Goal: Task Accomplishment & Management: Use online tool/utility

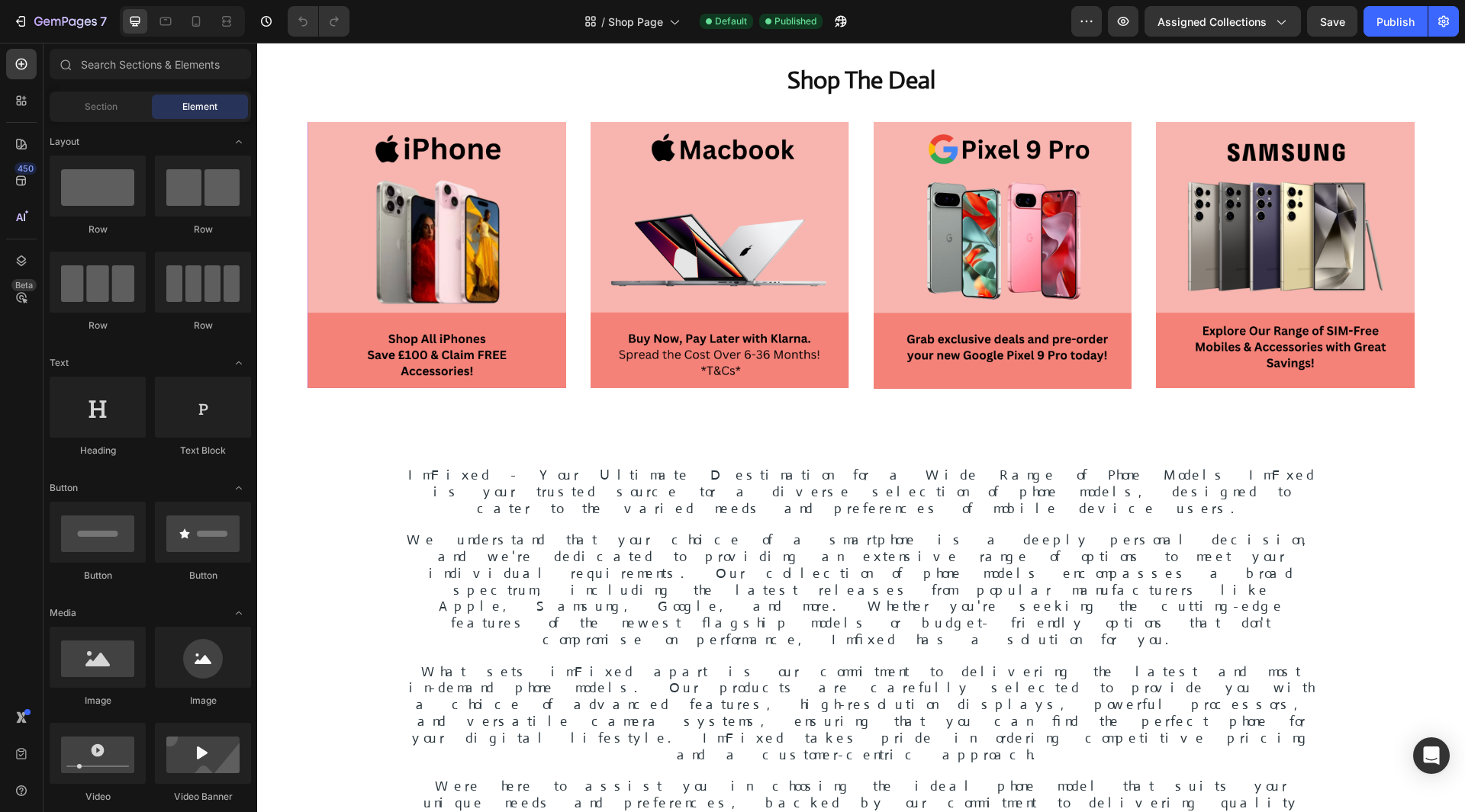
scroll to position [1144, 0]
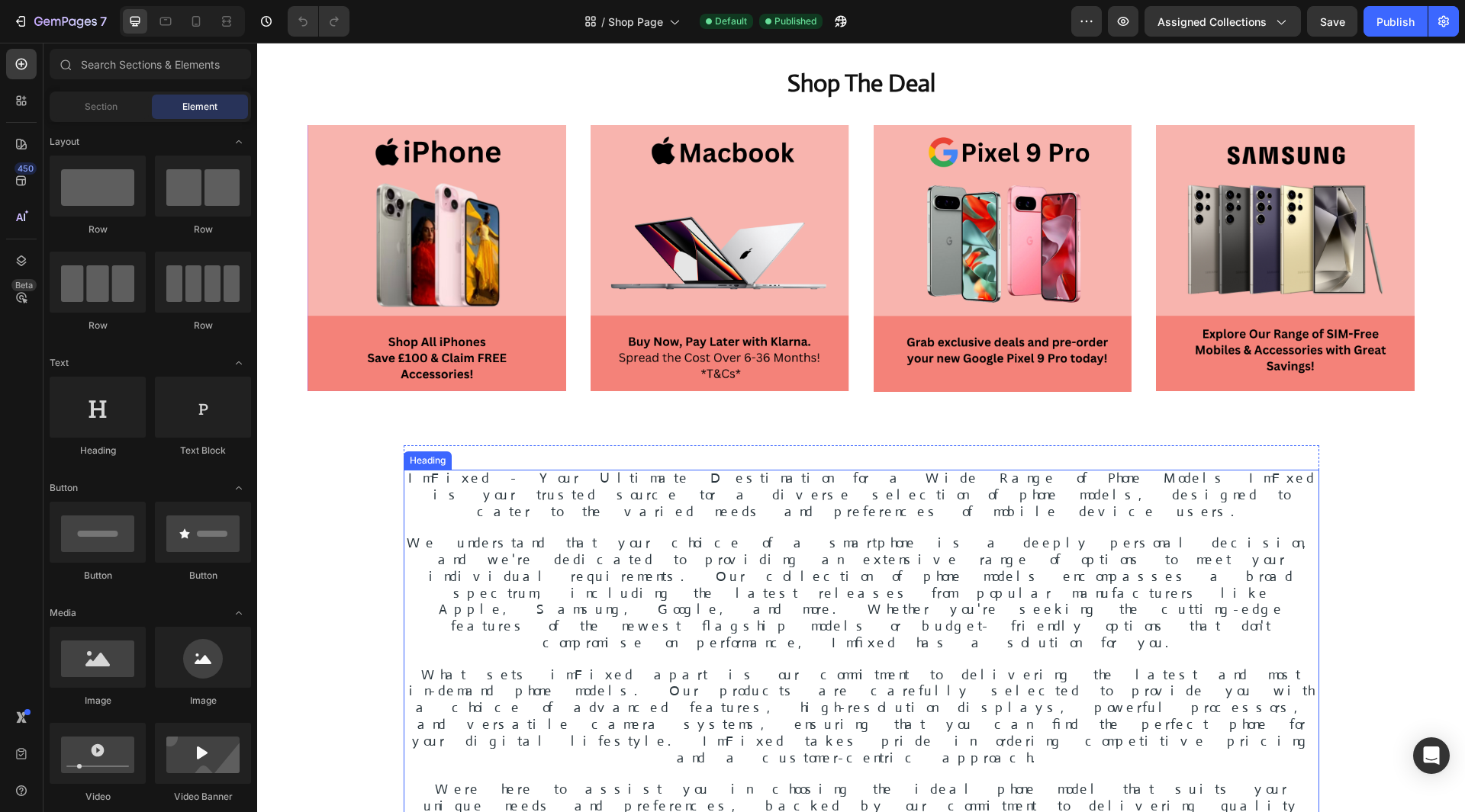
click at [620, 476] on span "ImFixed - Your Ultimate Destination for a Wide Range of Phone Models ImFxed is …" at bounding box center [861, 495] width 906 height 50
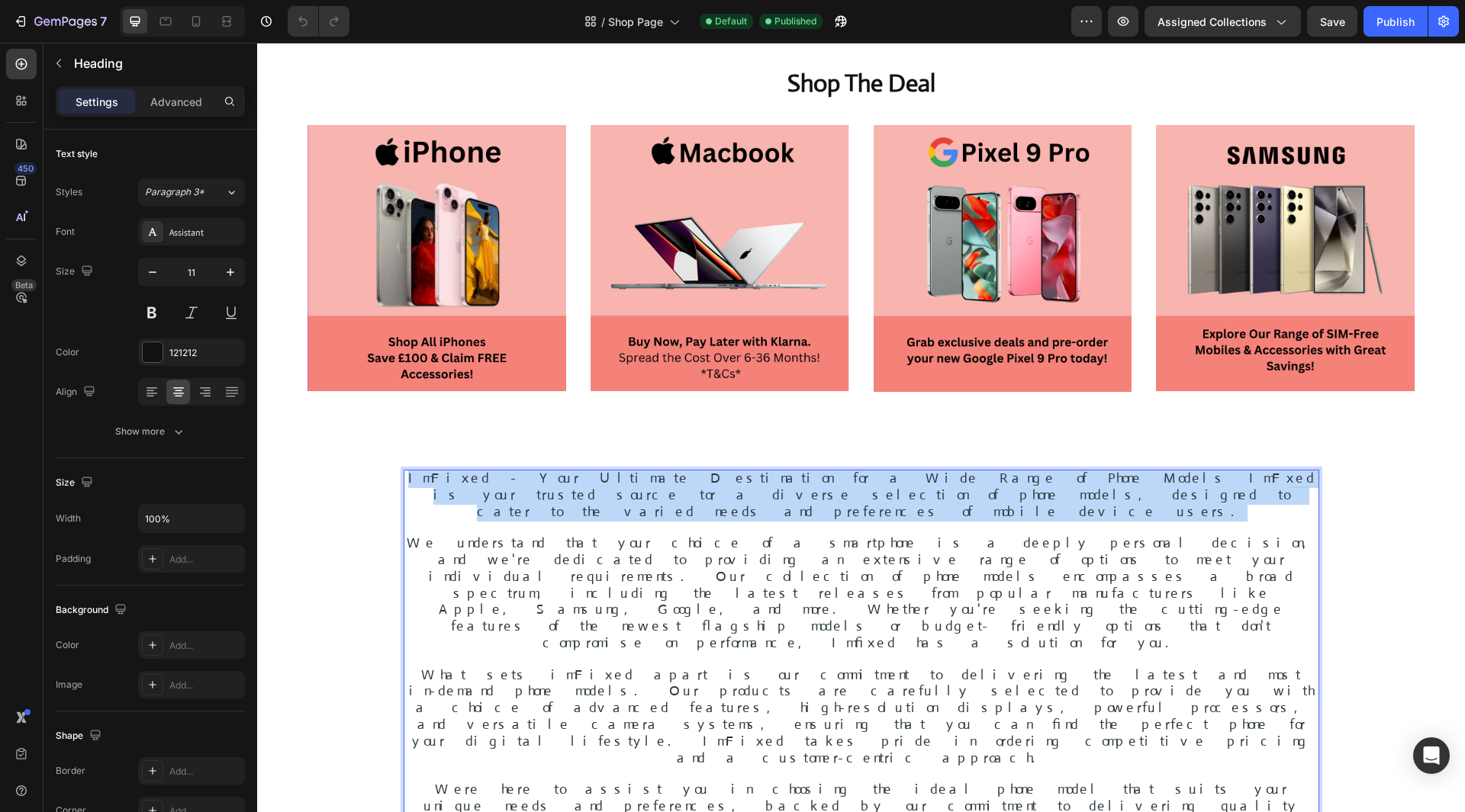
click at [620, 476] on span "ImFixed - Your Ultimate Destination for a Wide Range of Phone Models ImFxed is …" at bounding box center [861, 495] width 906 height 50
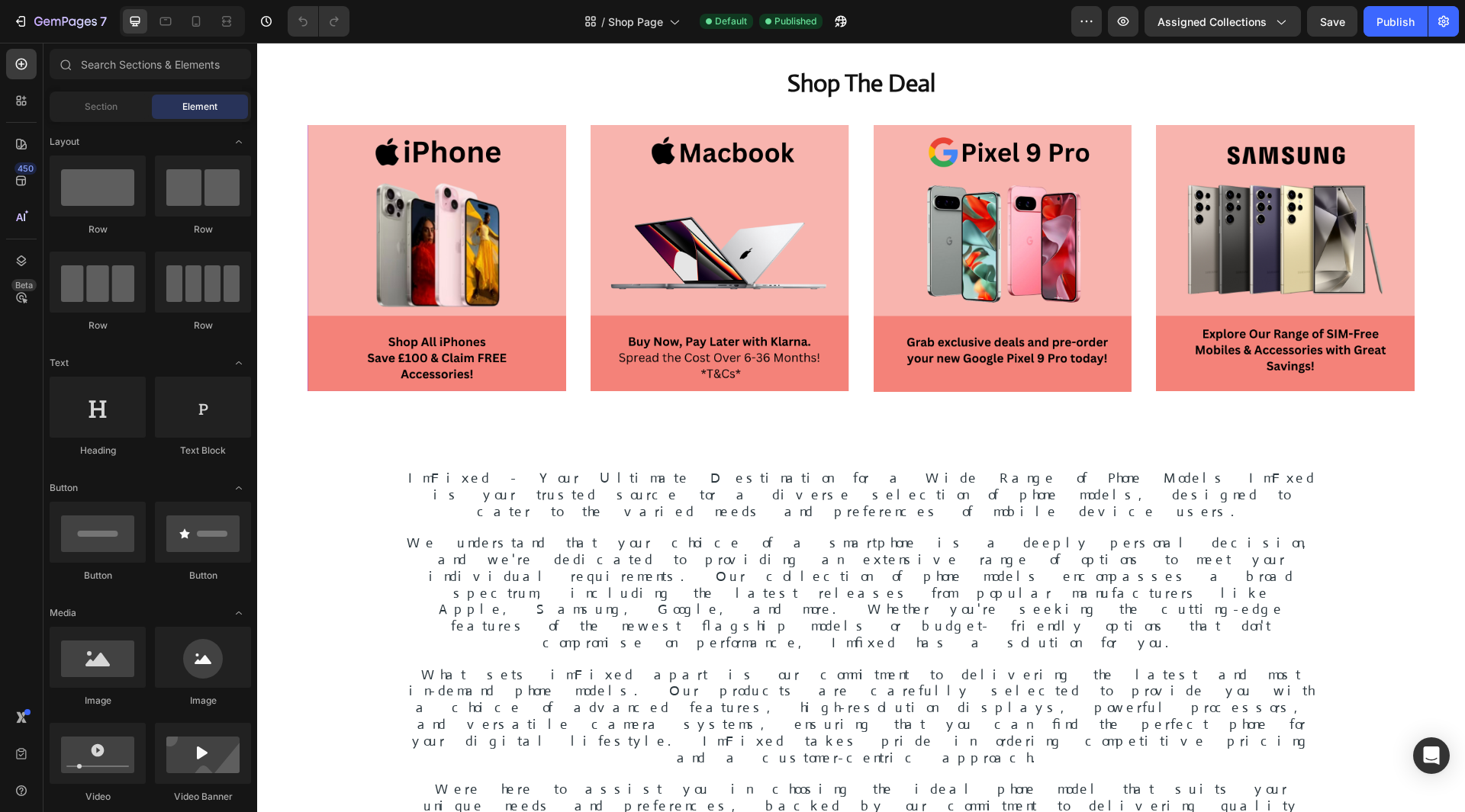
click at [290, 474] on div "Image Image Image Image Image Image Image Image Image Image Image Section 5 Sho…" at bounding box center [860, 159] width 1208 height 2458
click at [432, 226] on img at bounding box center [436, 258] width 259 height 266
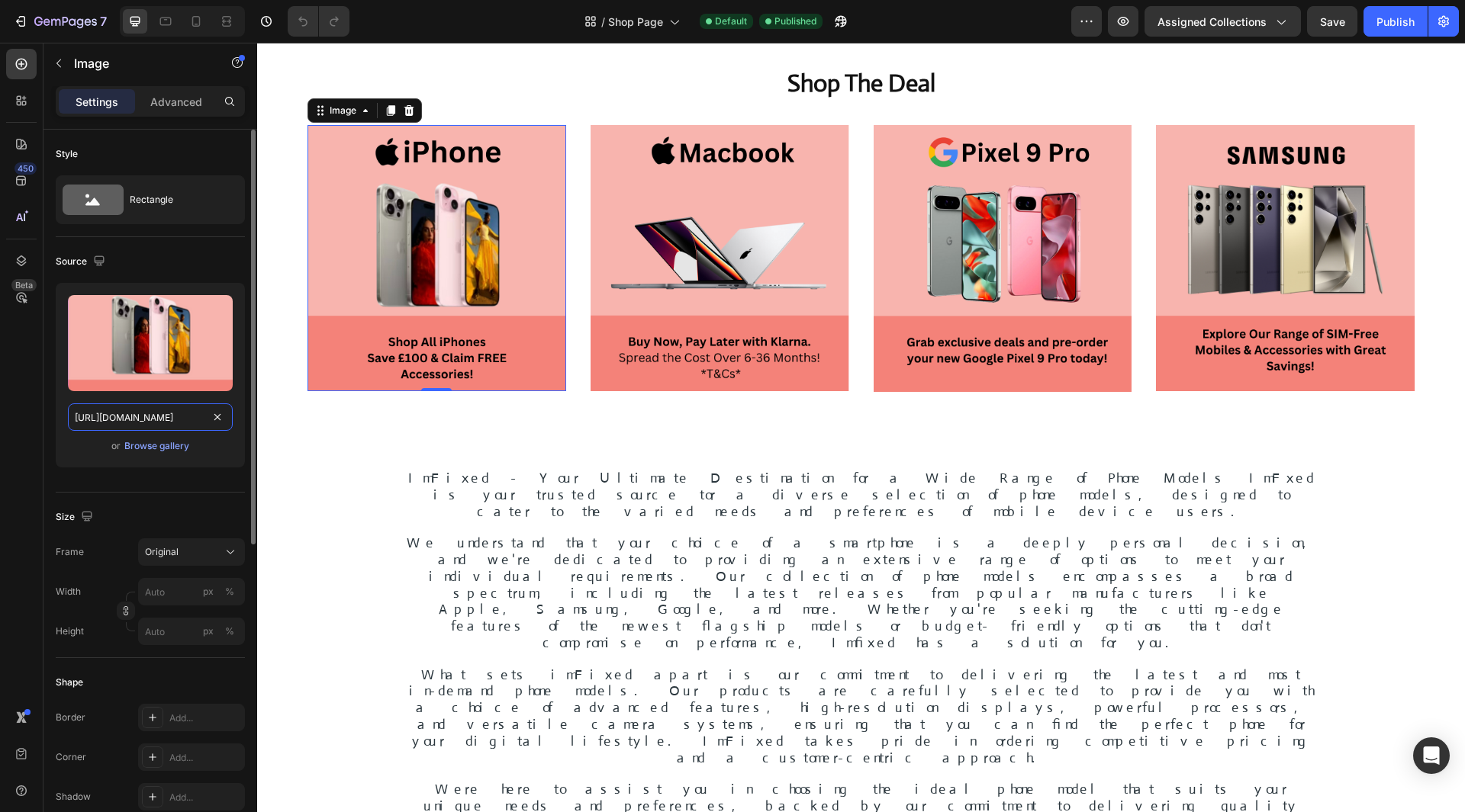
click at [174, 418] on input "[URL][DOMAIN_NAME]" at bounding box center [150, 417] width 164 height 28
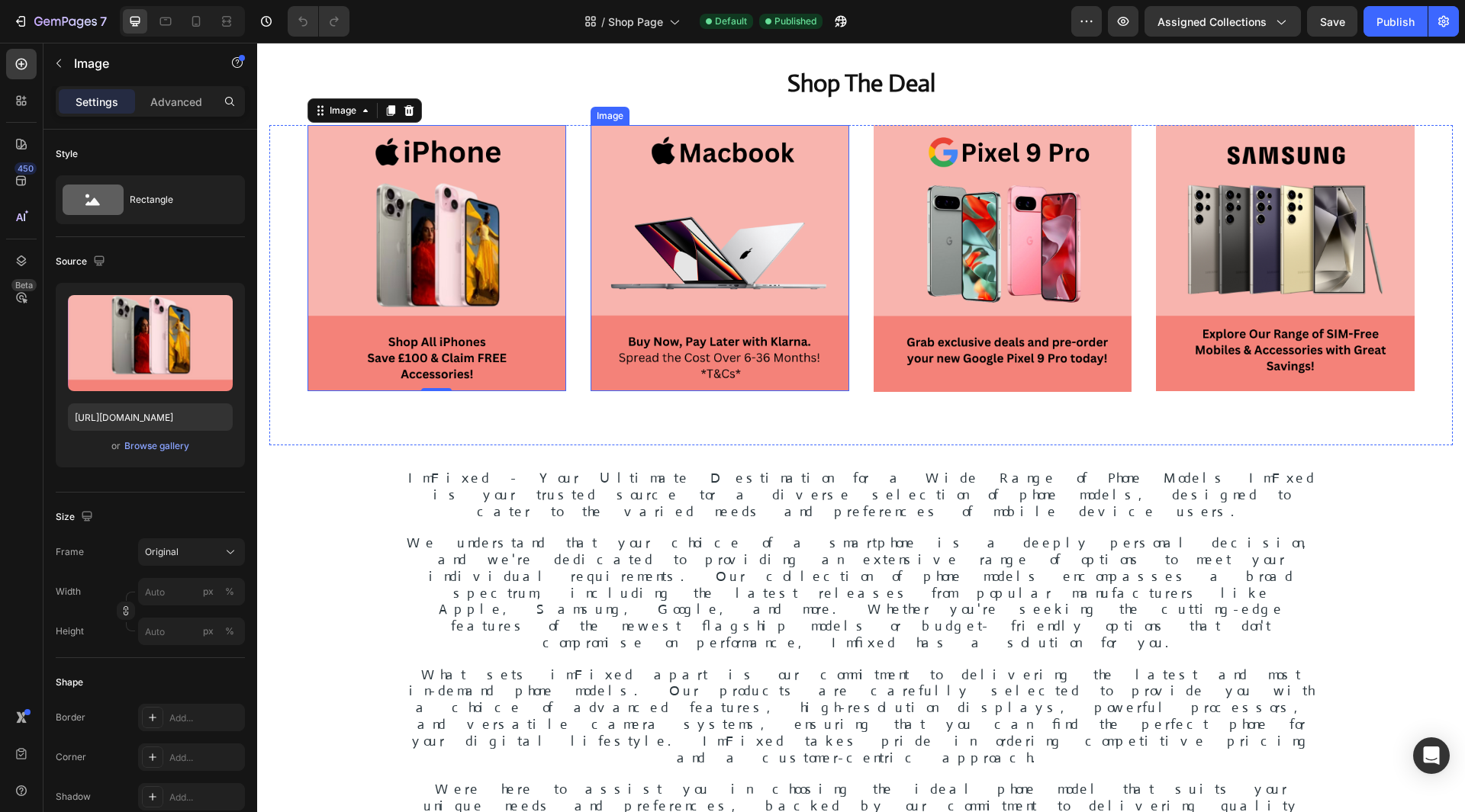
click at [730, 235] on img at bounding box center [719, 258] width 259 height 266
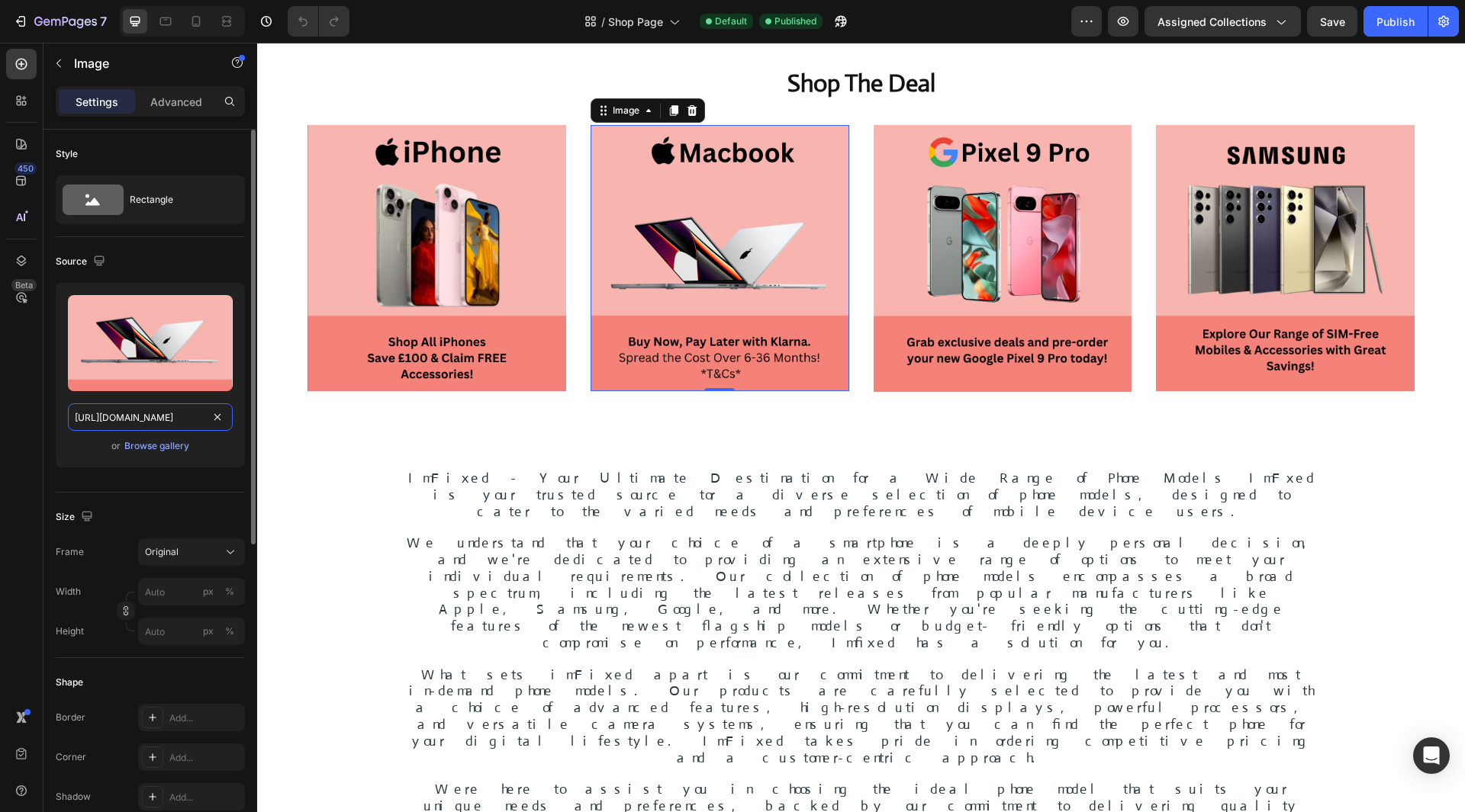
click at [165, 429] on input "[URL][DOMAIN_NAME]" at bounding box center [150, 417] width 164 height 28
paste input "497438306892514440-d875f6d7-4b08-424a-8761-b338e19302f6"
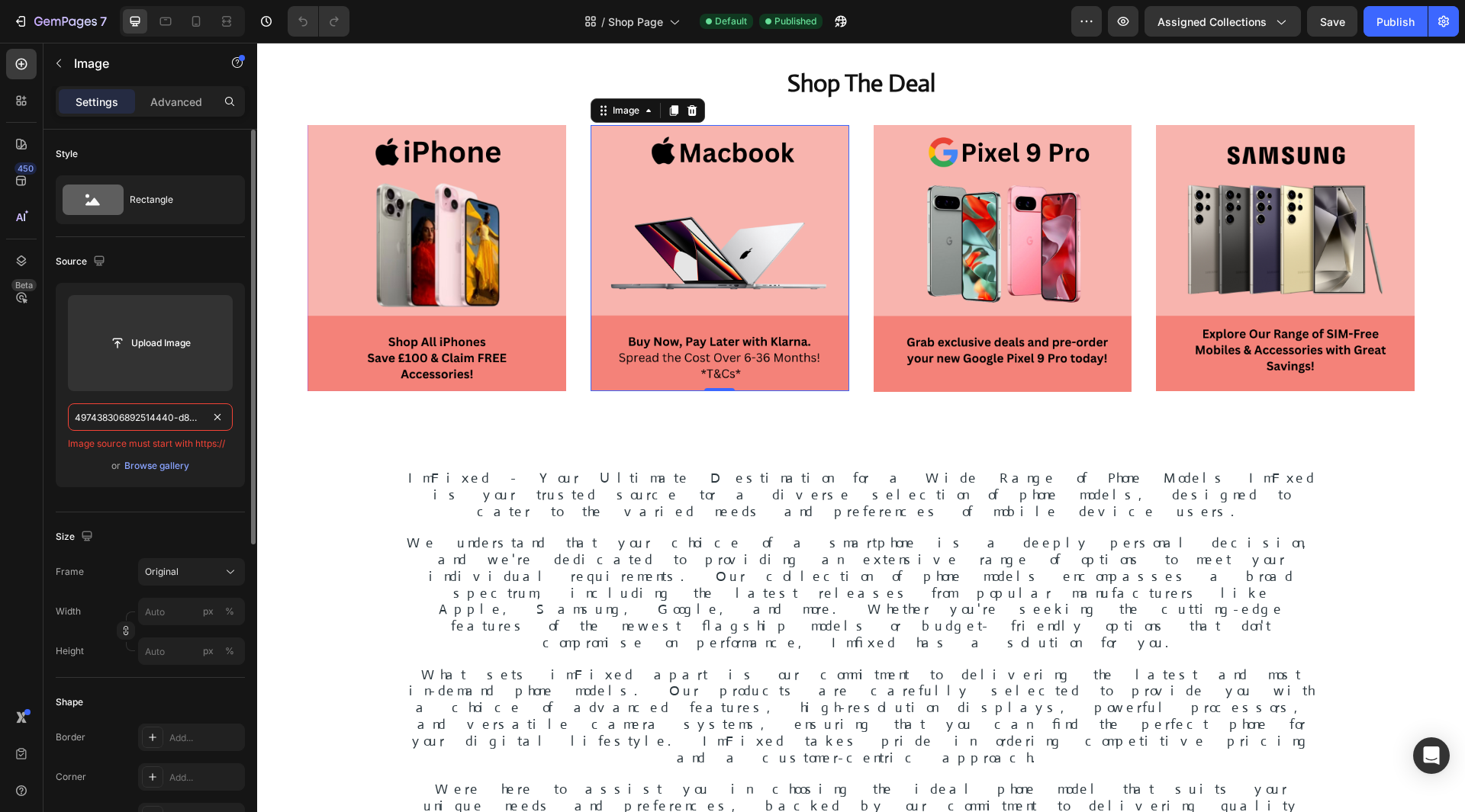
paste input "[URL][DOMAIN_NAME]"
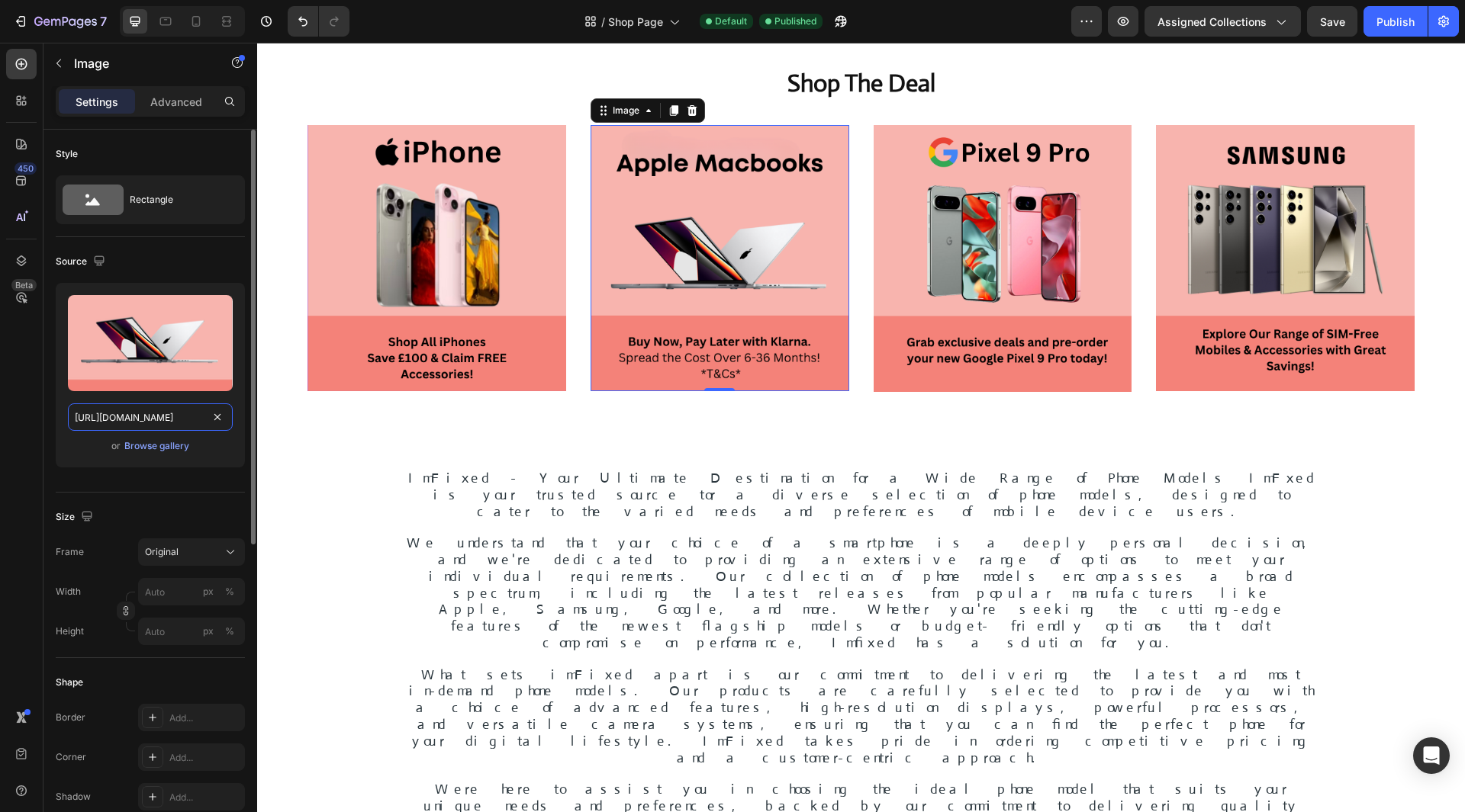
scroll to position [0, 422]
type input "[URL][DOMAIN_NAME]"
click at [28, 412] on div "450 Beta" at bounding box center [21, 376] width 31 height 653
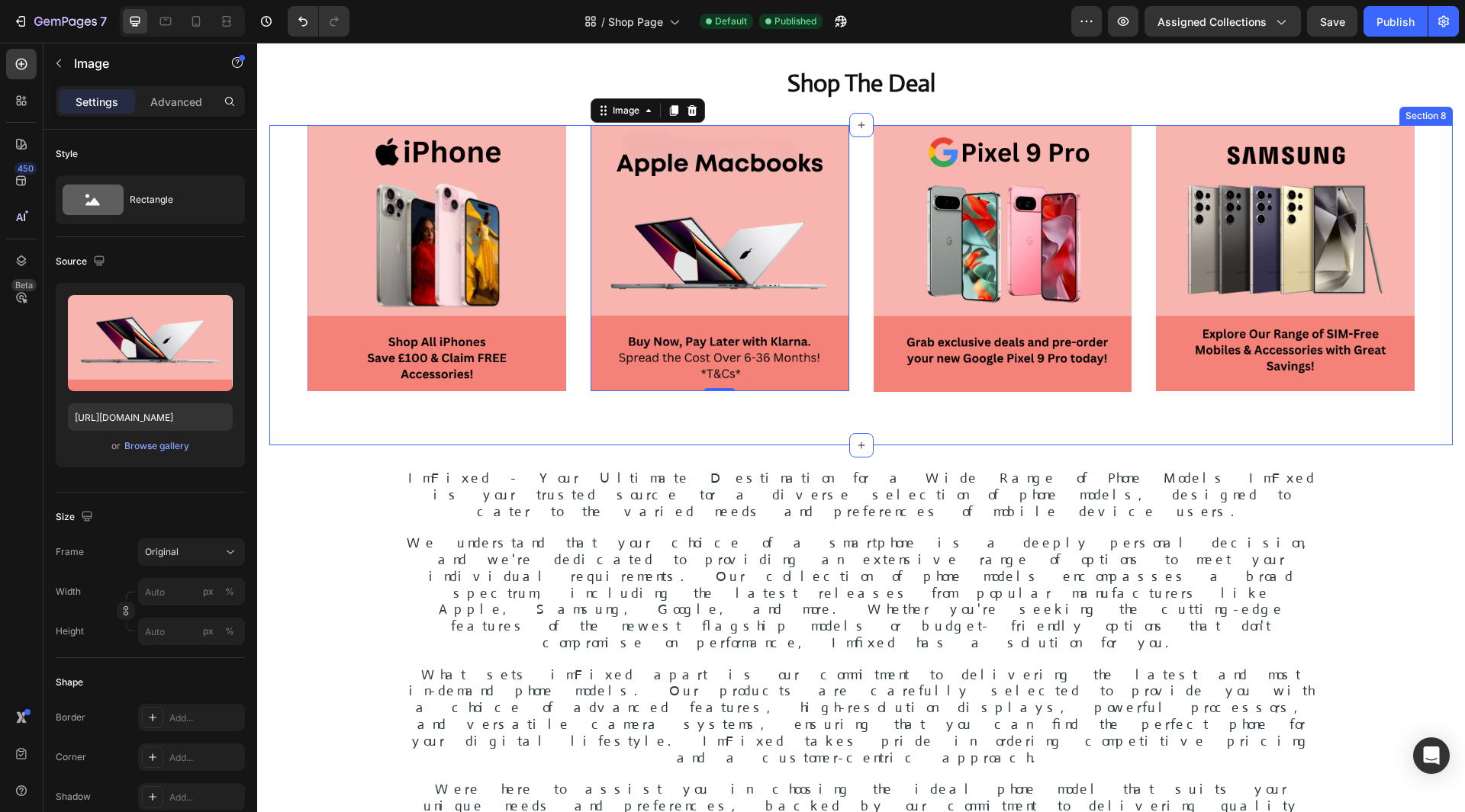
click at [866, 409] on div "Image Image 0 Image Image Section 8" at bounding box center [860, 284] width 1183 height 320
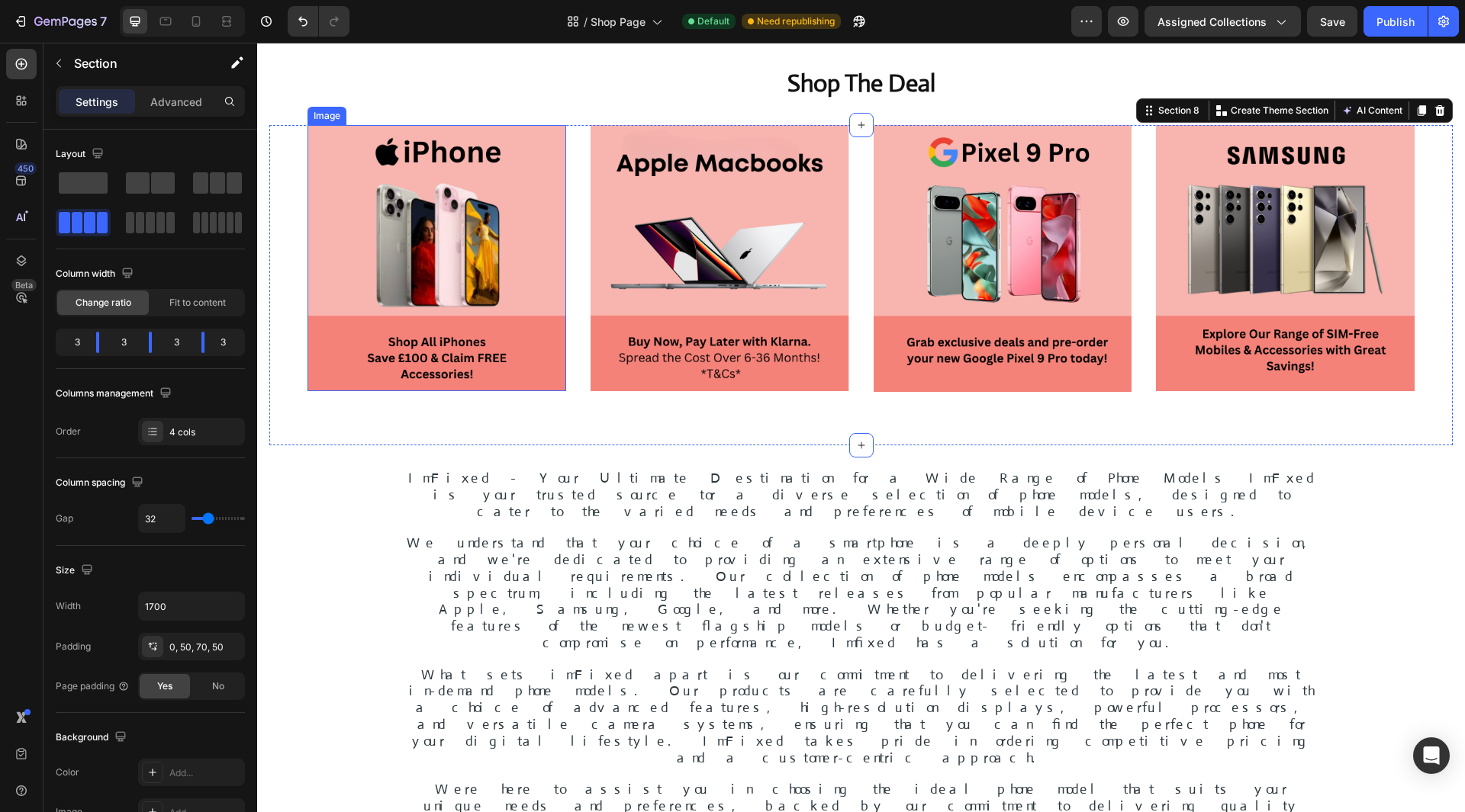
click at [452, 328] on img at bounding box center [436, 258] width 259 height 266
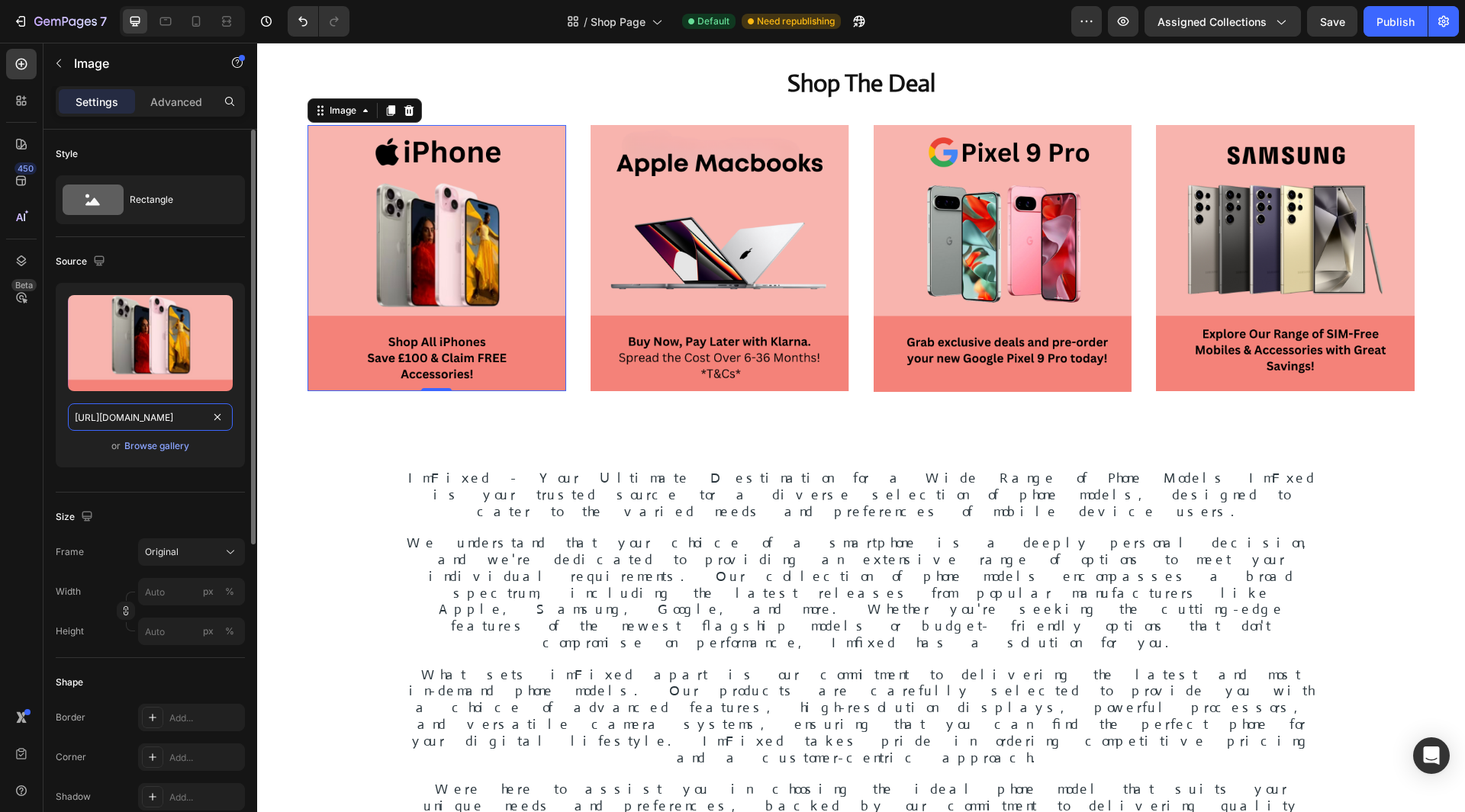
click at [186, 422] on input "[URL][DOMAIN_NAME]" at bounding box center [150, 417] width 164 height 28
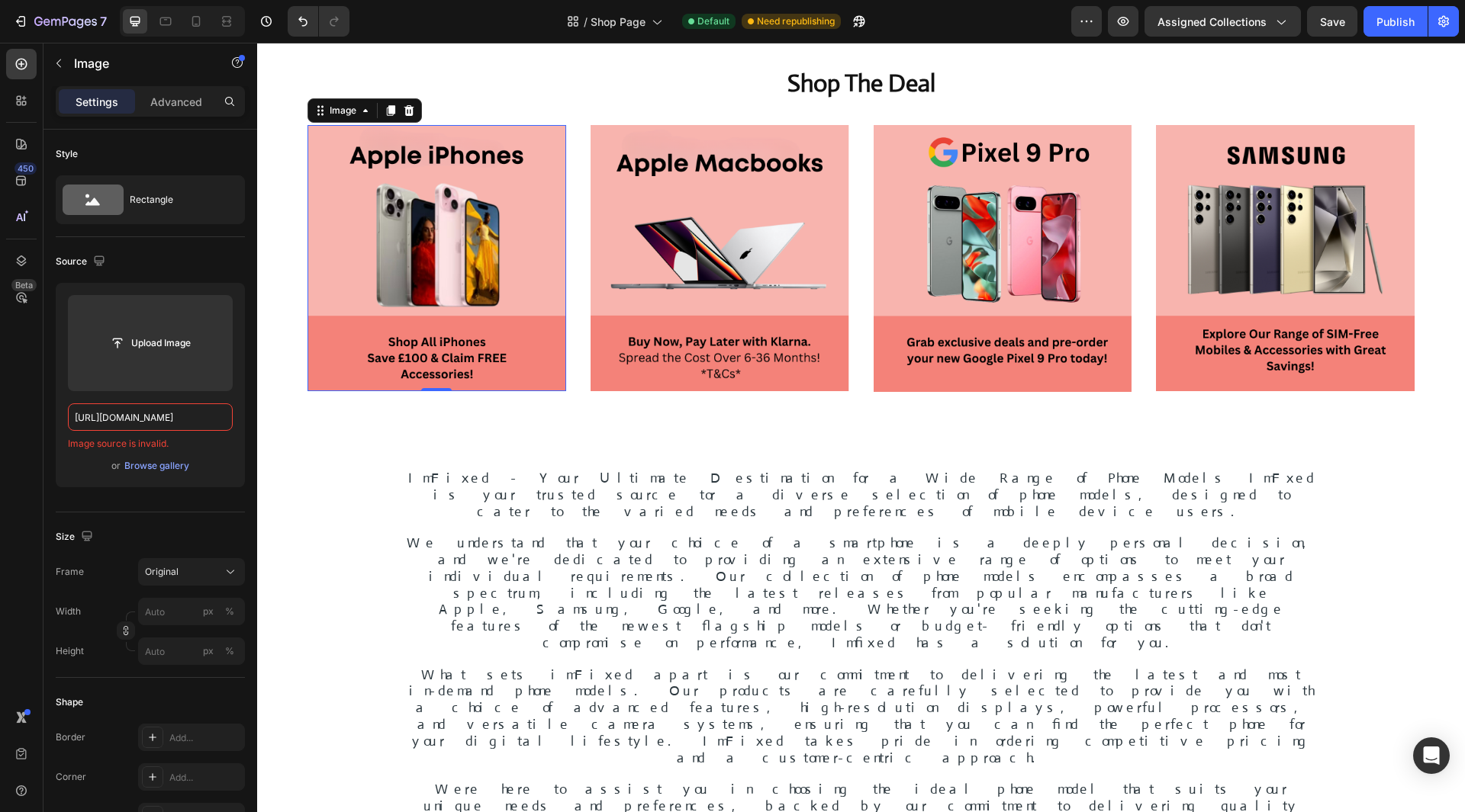
click at [30, 367] on div "450 Beta" at bounding box center [21, 376] width 31 height 653
click at [115, 428] on input "[URL][DOMAIN_NAME]" at bounding box center [150, 417] width 164 height 28
click at [142, 417] on input "[URL][DOMAIN_NAME]" at bounding box center [150, 417] width 164 height 28
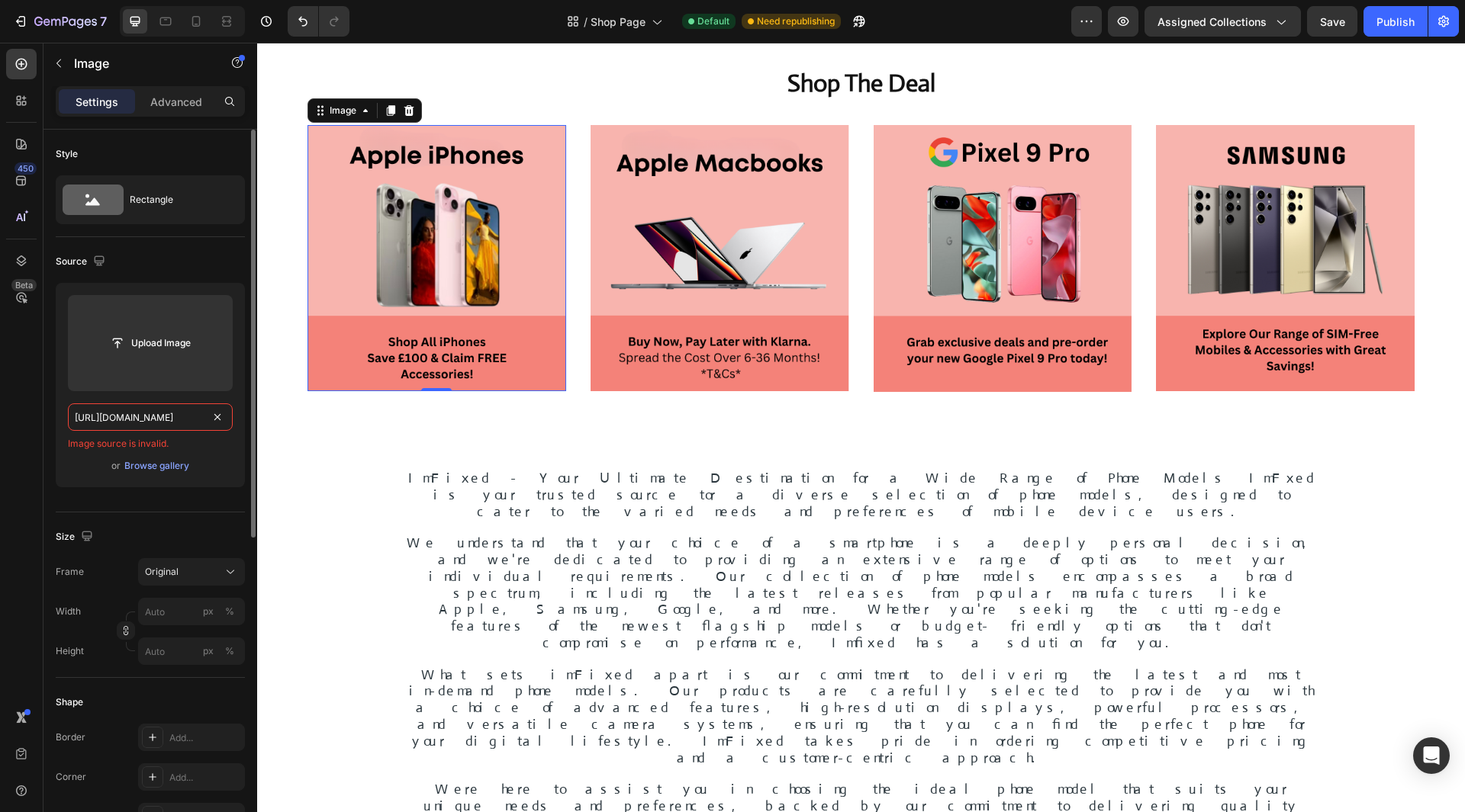
paste input "?v=1756377440"
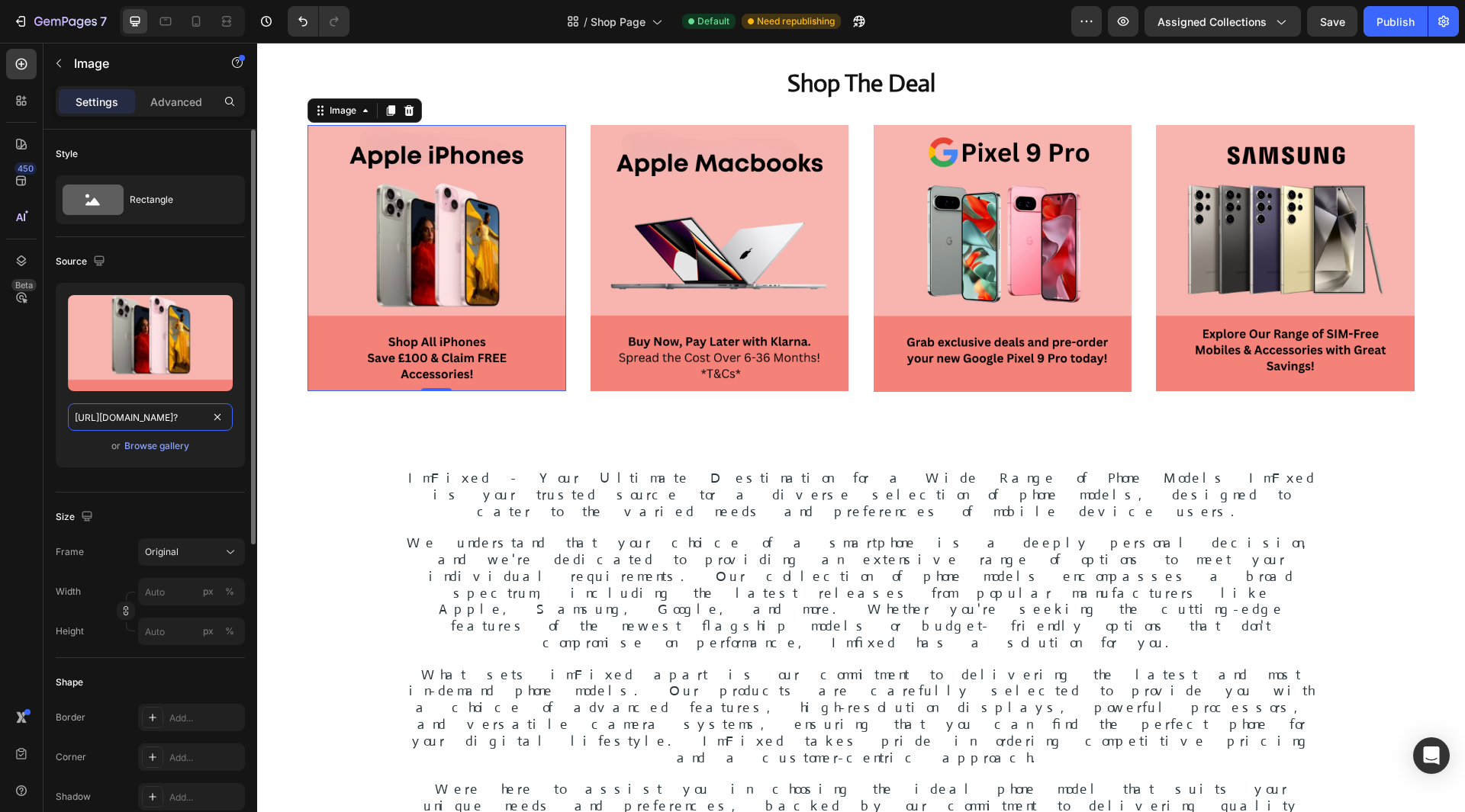
type input "[URL][DOMAIN_NAME]"
click at [29, 383] on div "450 Beta" at bounding box center [21, 376] width 31 height 653
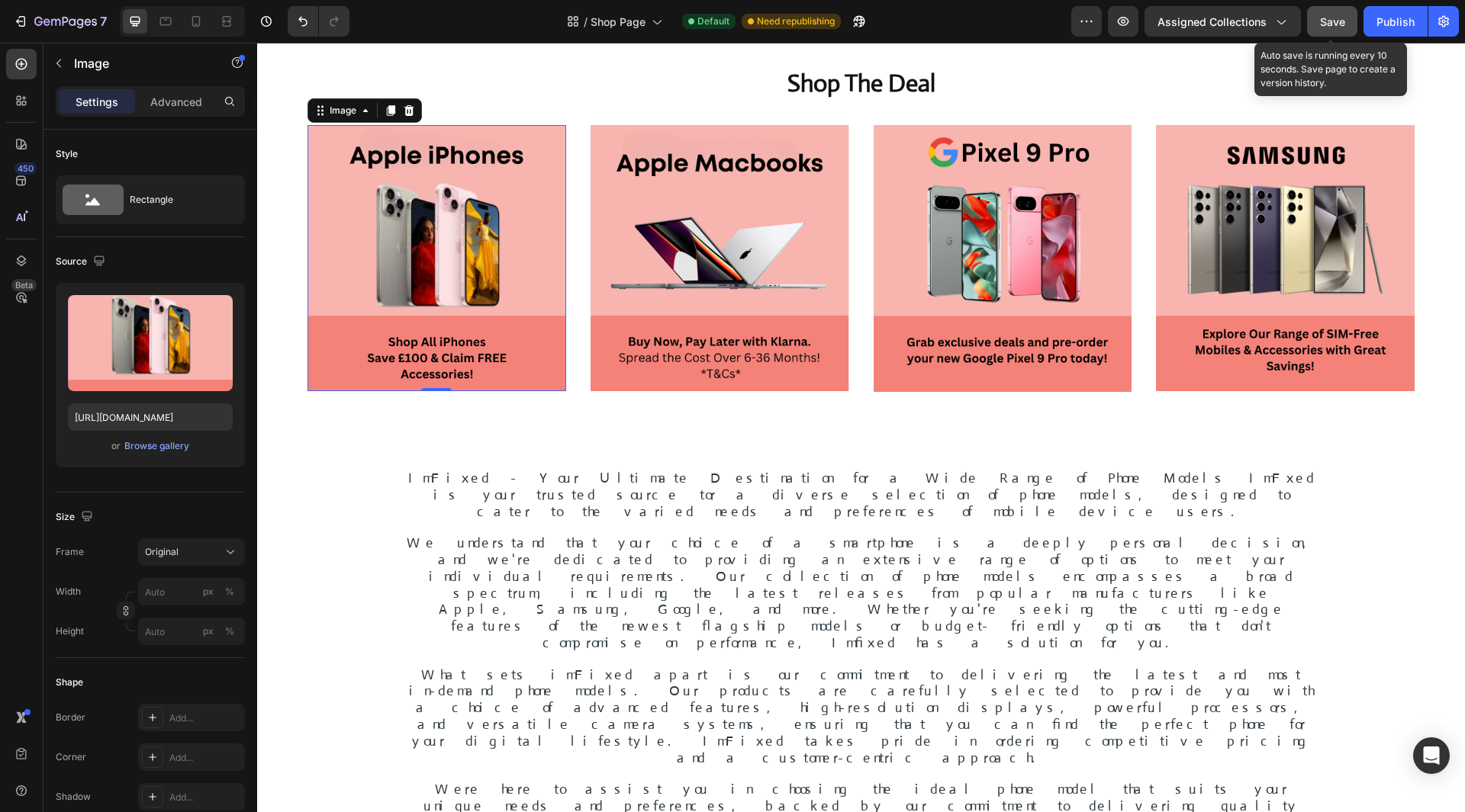
click at [1337, 26] on span "Save" at bounding box center [1332, 21] width 25 height 12
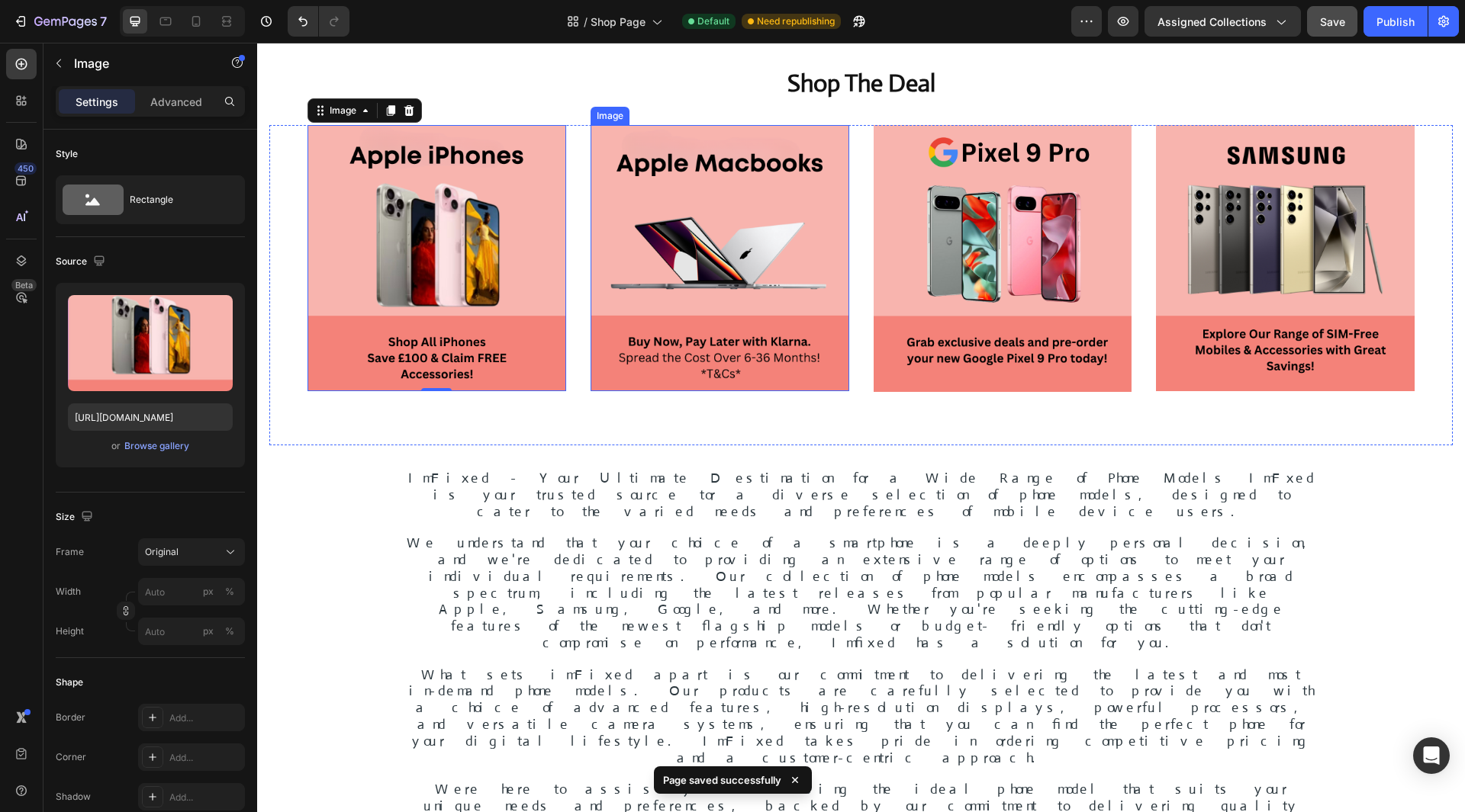
click at [642, 253] on img at bounding box center [719, 258] width 259 height 266
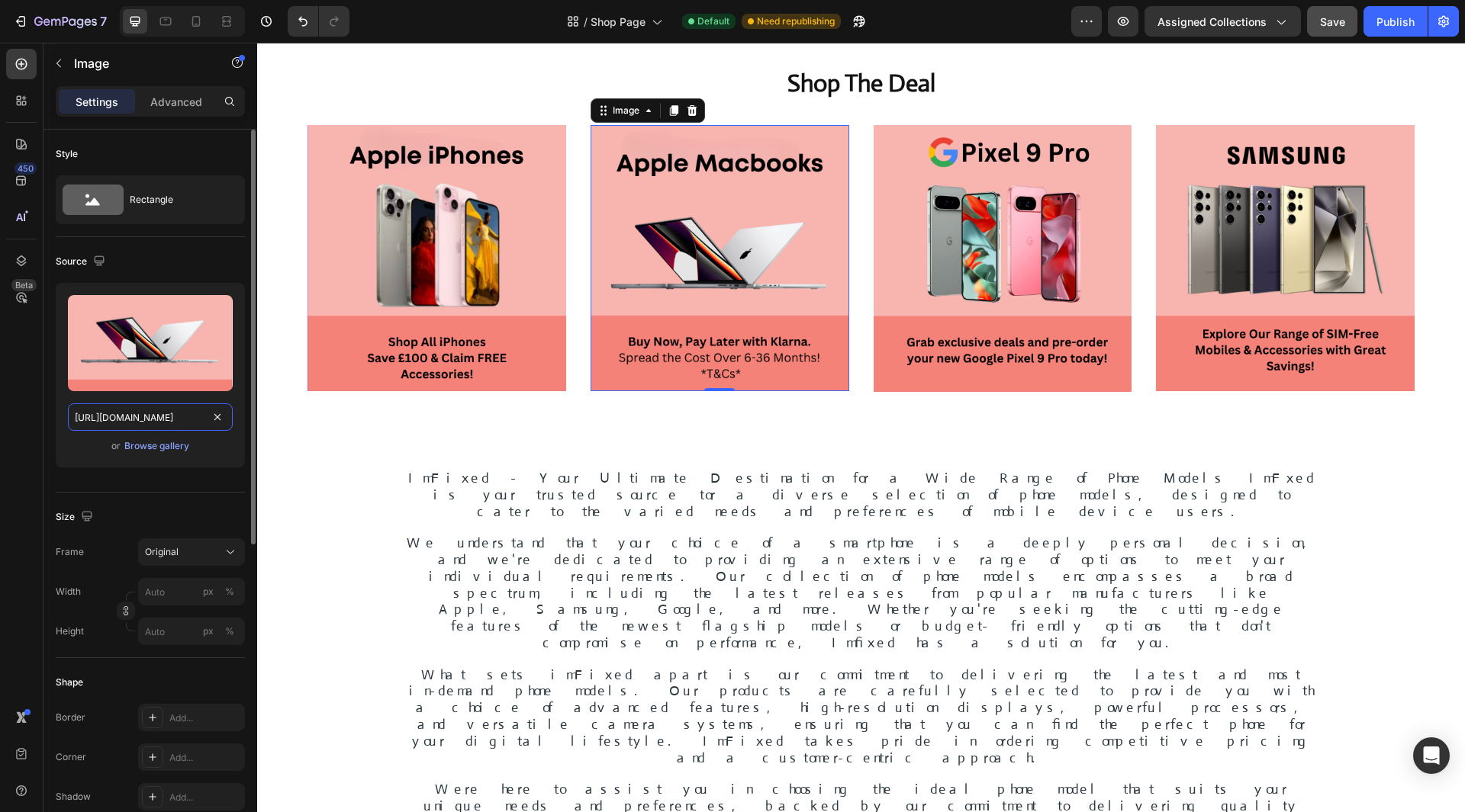
click at [187, 423] on input "[URL][DOMAIN_NAME]" at bounding box center [150, 417] width 164 height 28
type input "[URL][DOMAIN_NAME]"
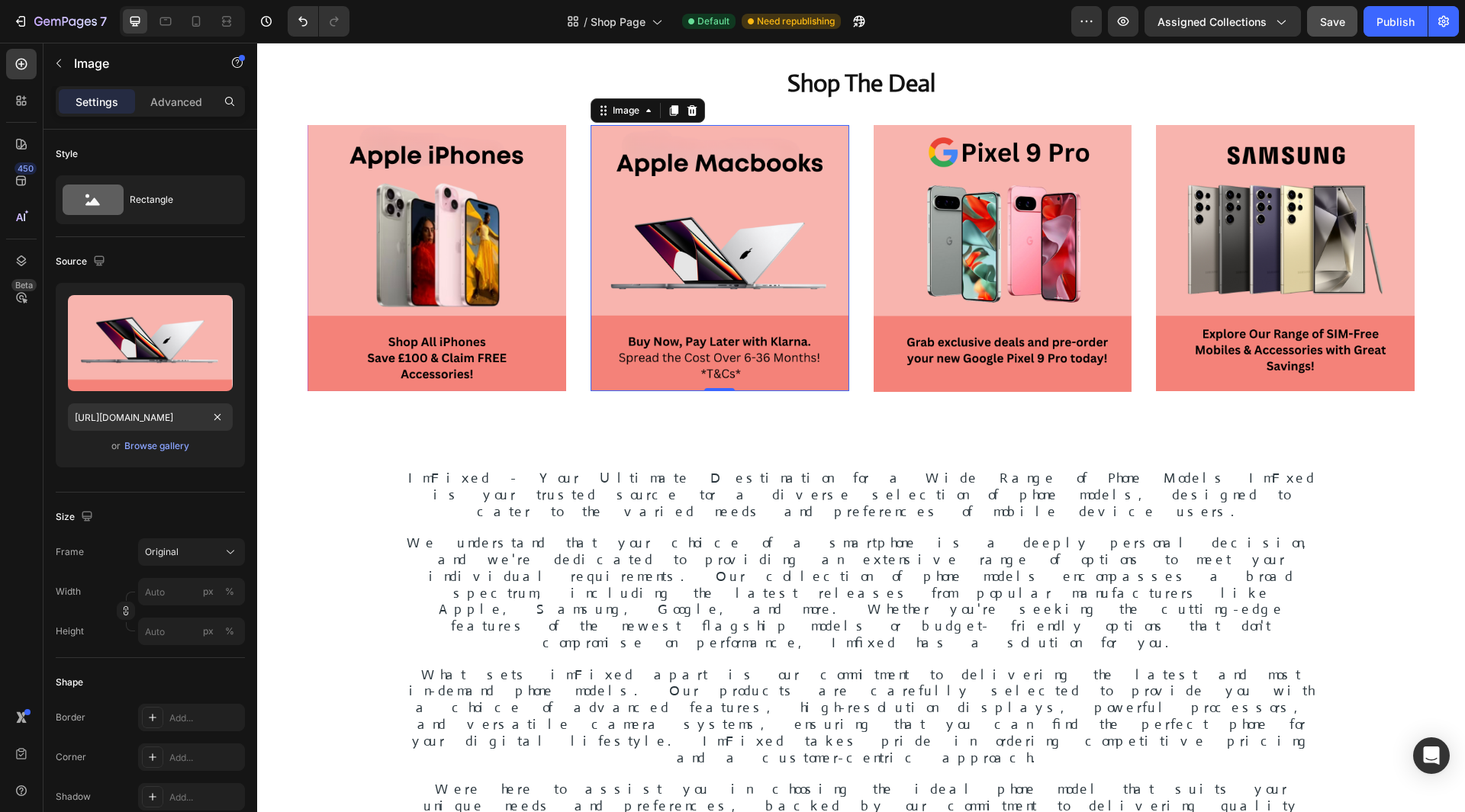
click at [6, 373] on div "450 Beta" at bounding box center [21, 427] width 43 height 770
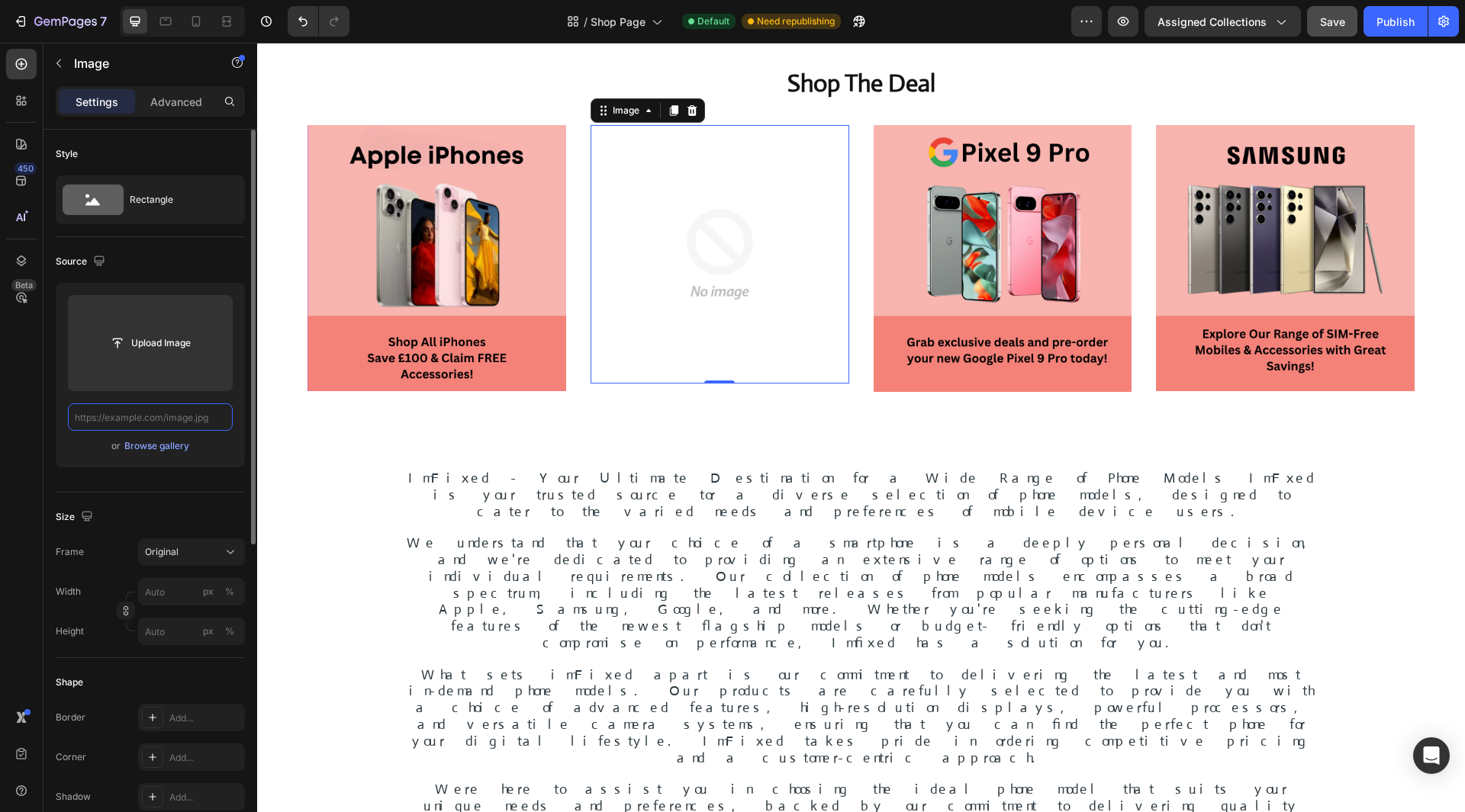
click at [132, 416] on input "text" at bounding box center [150, 417] width 164 height 28
paste input "[URL][DOMAIN_NAME]"
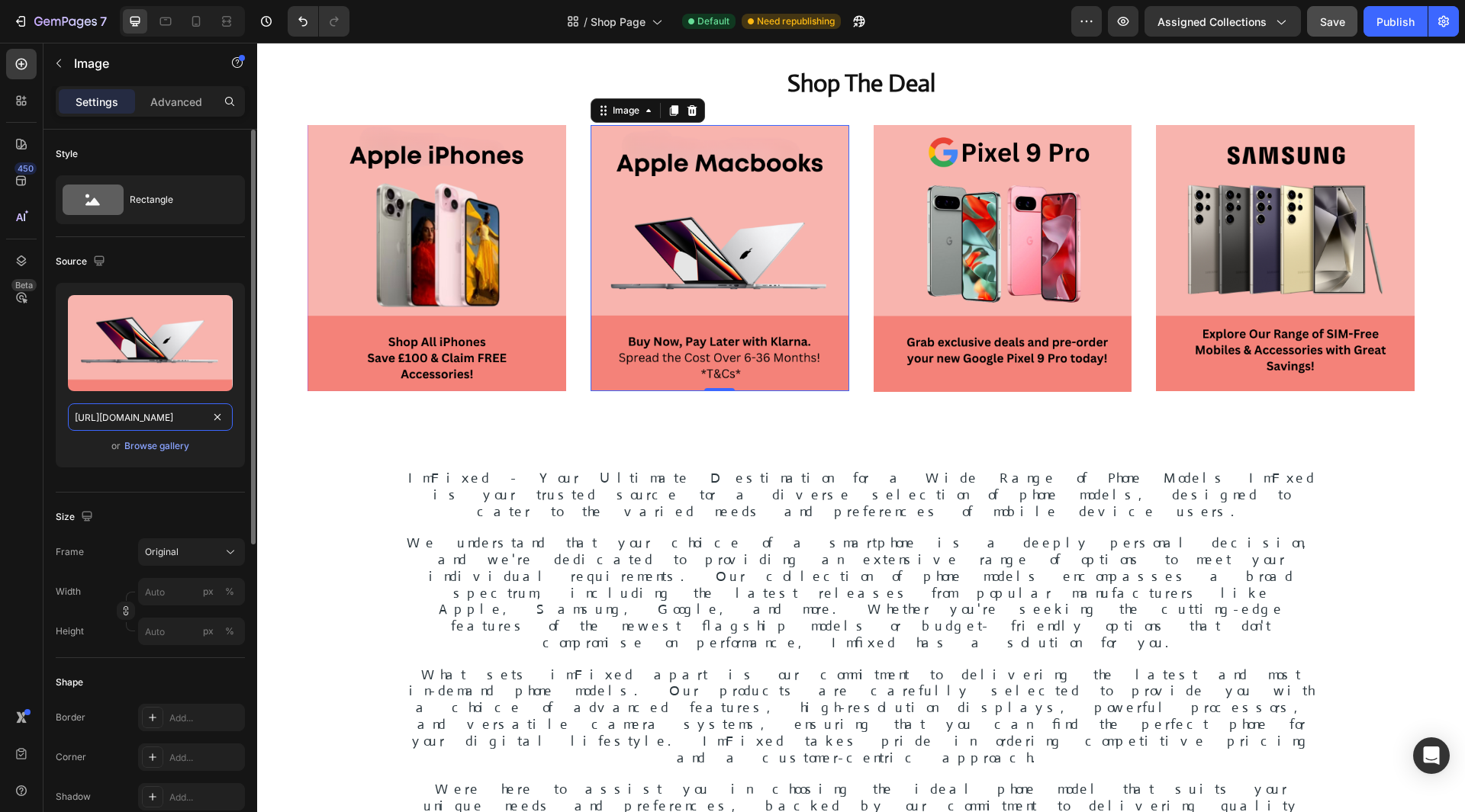
click at [132, 416] on input "[URL][DOMAIN_NAME]" at bounding box center [150, 417] width 164 height 28
paste input "text"
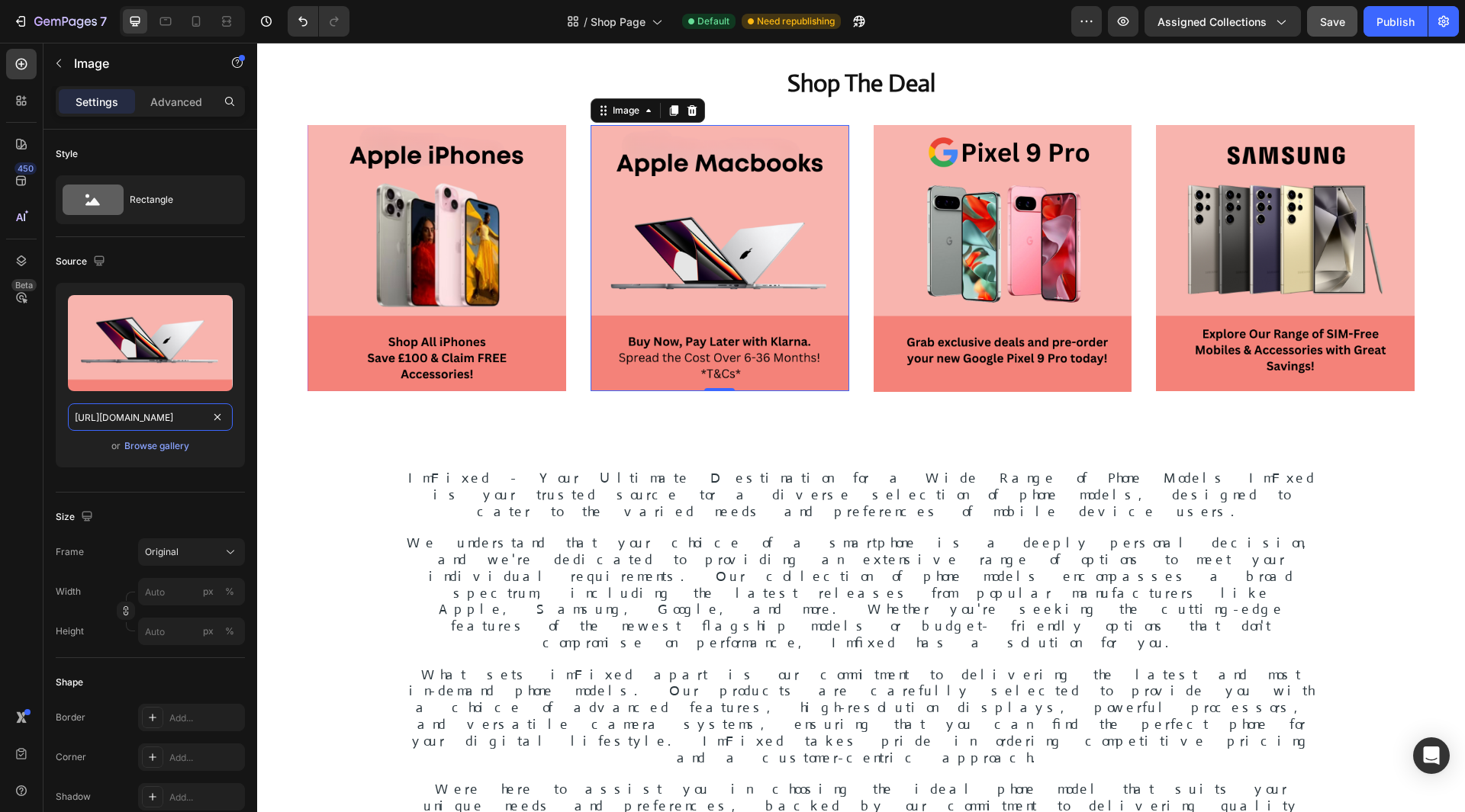
type input "[URL][DOMAIN_NAME]"
click at [15, 389] on div "450 Beta" at bounding box center [21, 376] width 31 height 653
click at [153, 261] on div "Source" at bounding box center [150, 261] width 189 height 24
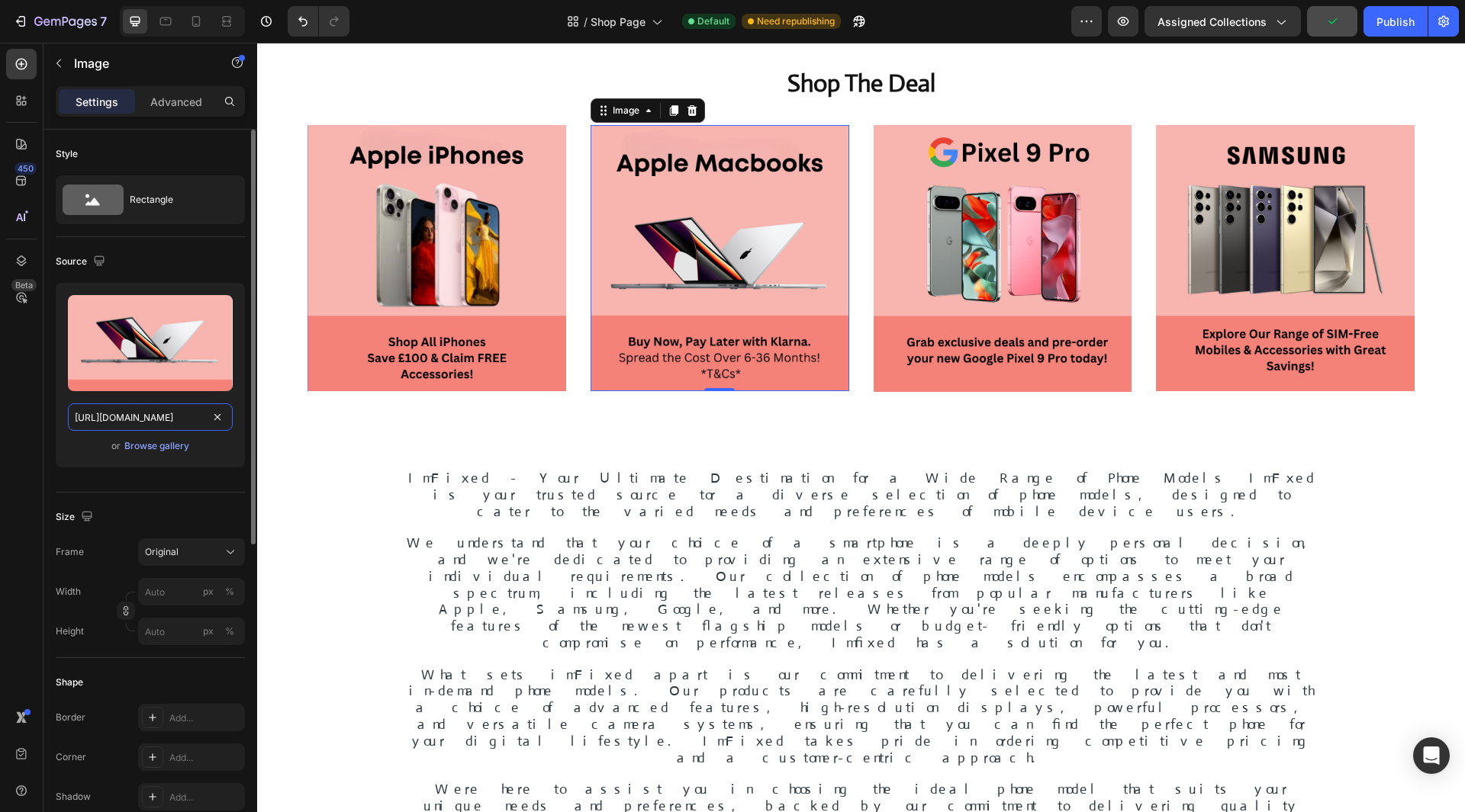
click at [149, 408] on input "[URL][DOMAIN_NAME]" at bounding box center [150, 417] width 164 height 28
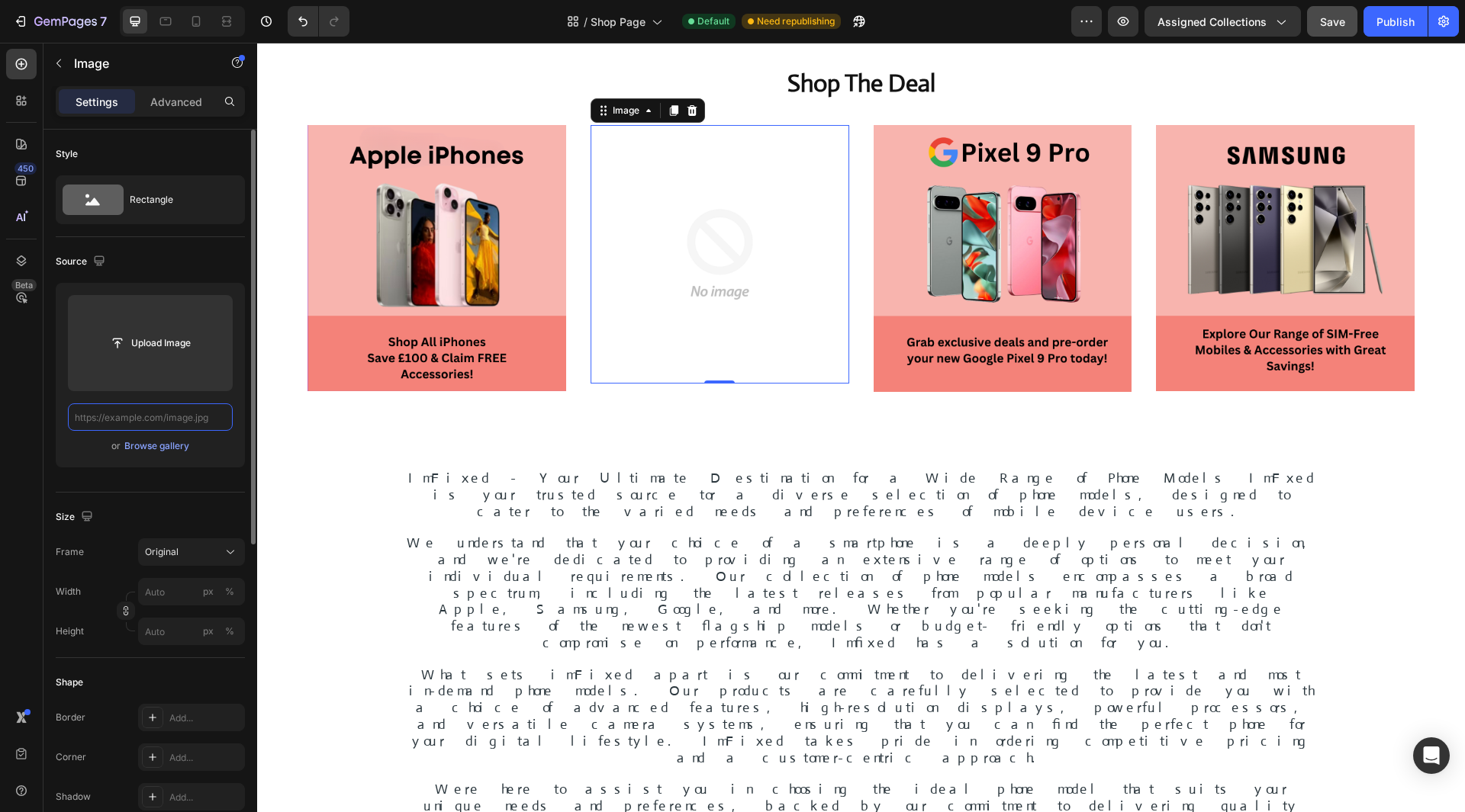
click at [165, 420] on input "text" at bounding box center [150, 417] width 164 height 28
paste input "[URL][DOMAIN_NAME]"
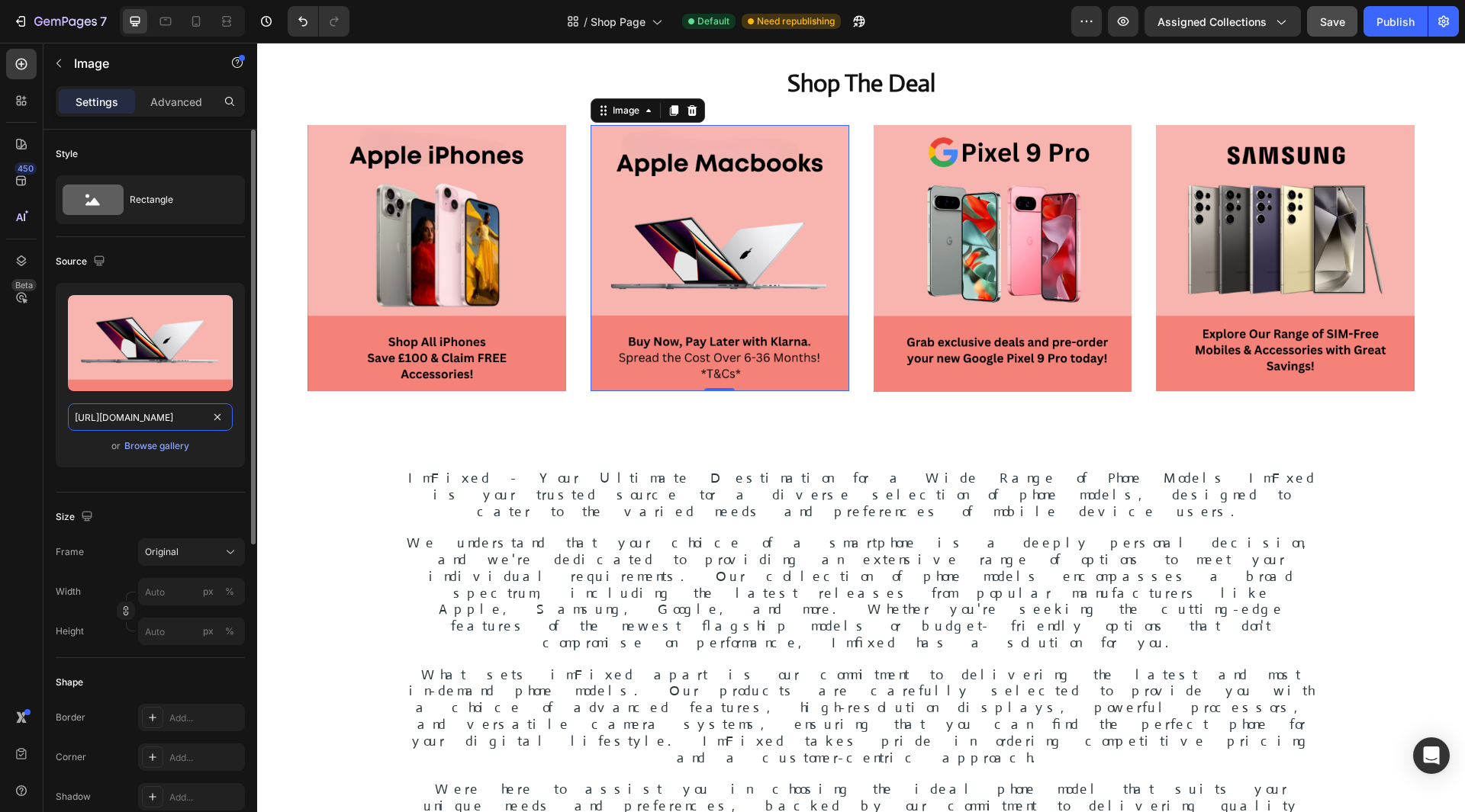
scroll to position [0, 422]
type input "[URL][DOMAIN_NAME]"
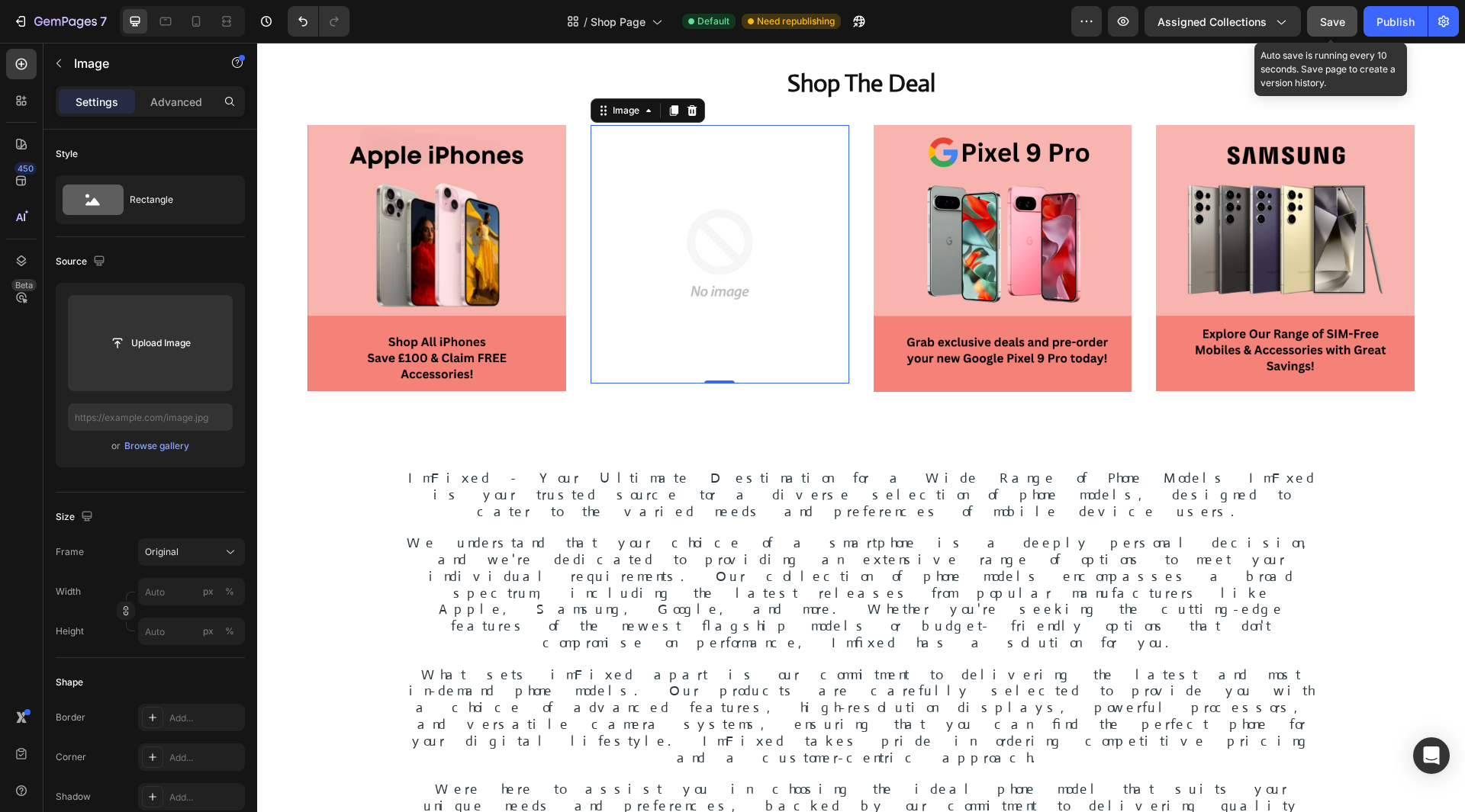
click at [1339, 30] on button "Save" at bounding box center [1332, 21] width 50 height 31
click at [1397, 22] on div "Publish" at bounding box center [1396, 21] width 38 height 16
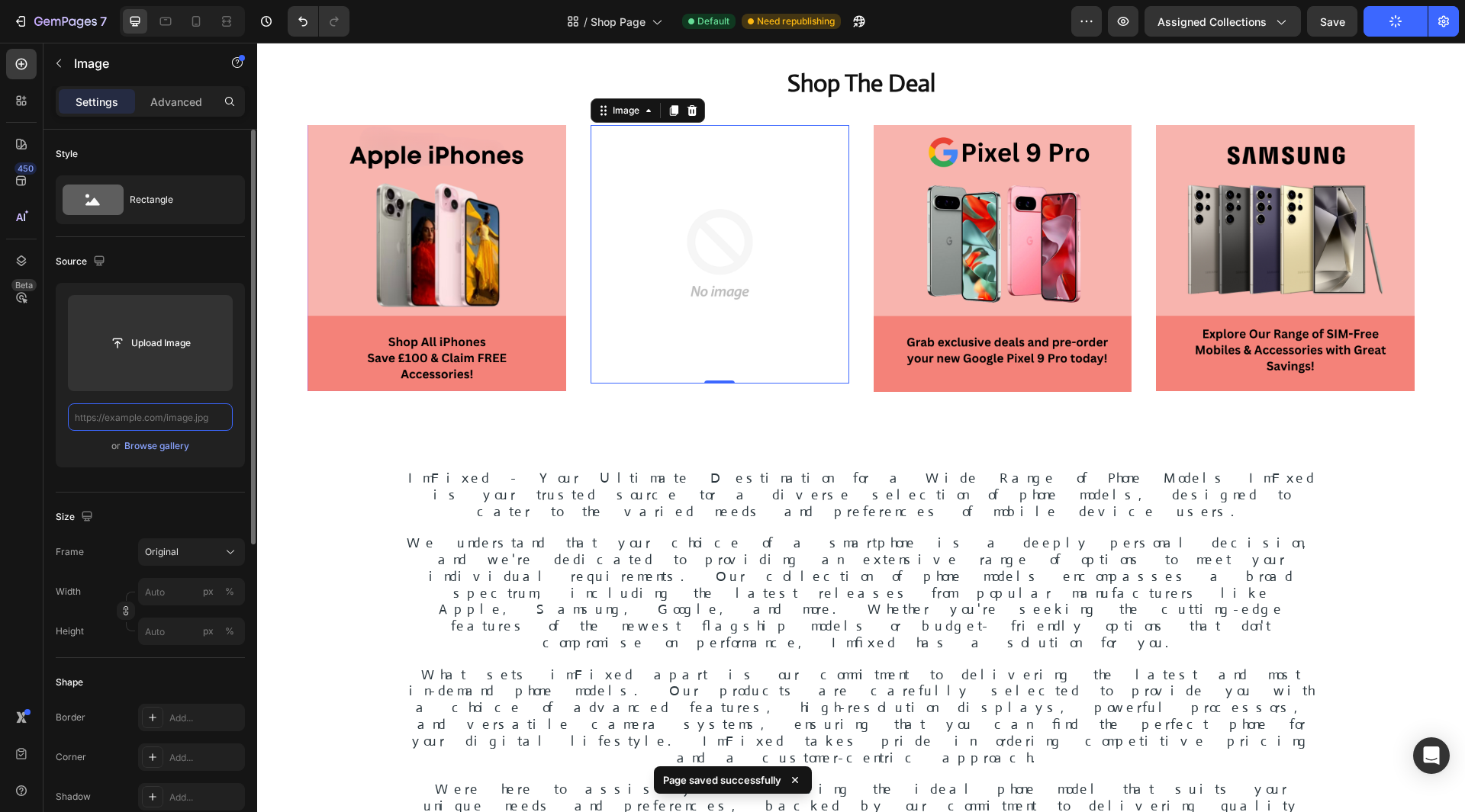
click at [135, 419] on input "text" at bounding box center [150, 417] width 164 height 28
paste input "[URL][DOMAIN_NAME]"
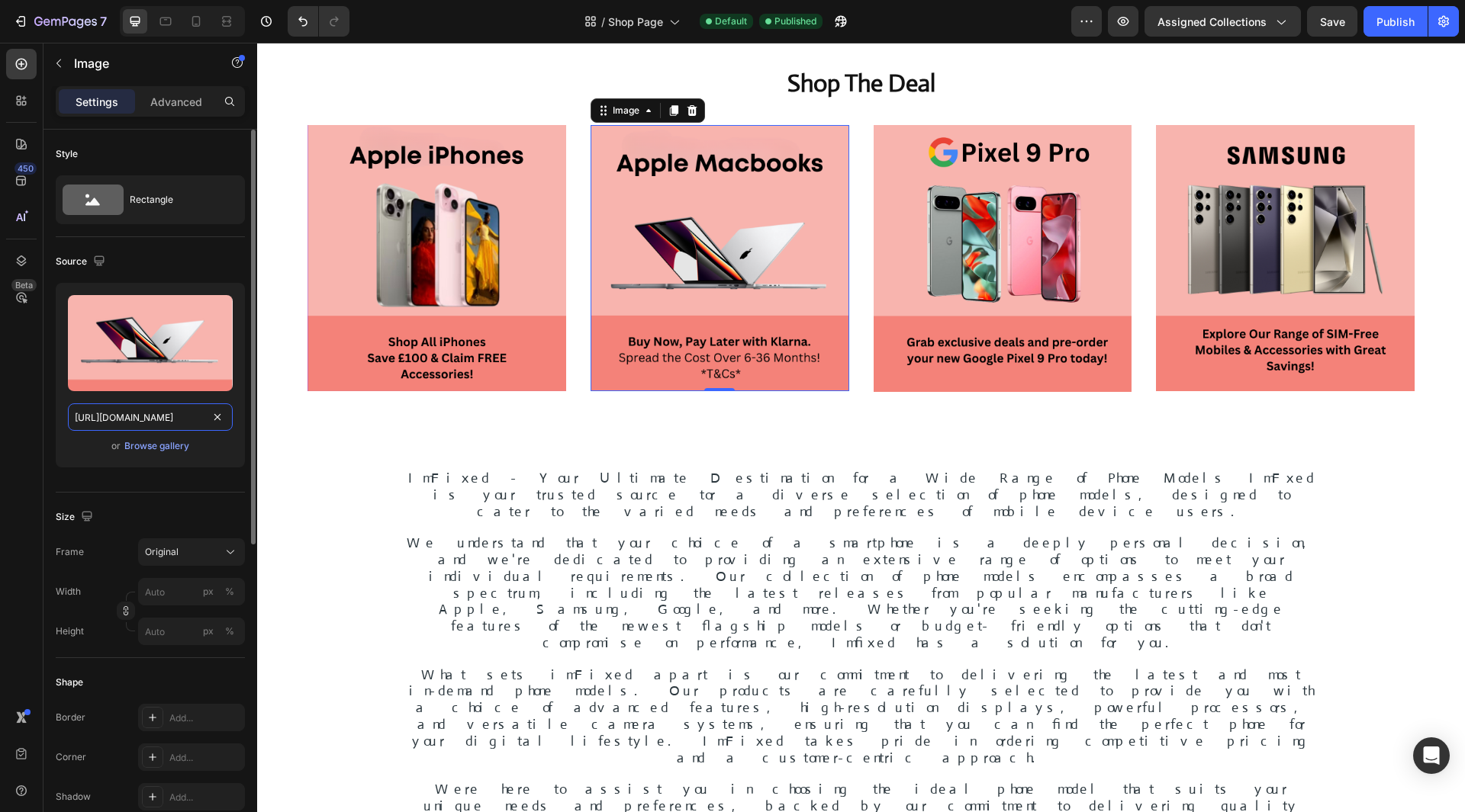
scroll to position [0, 422]
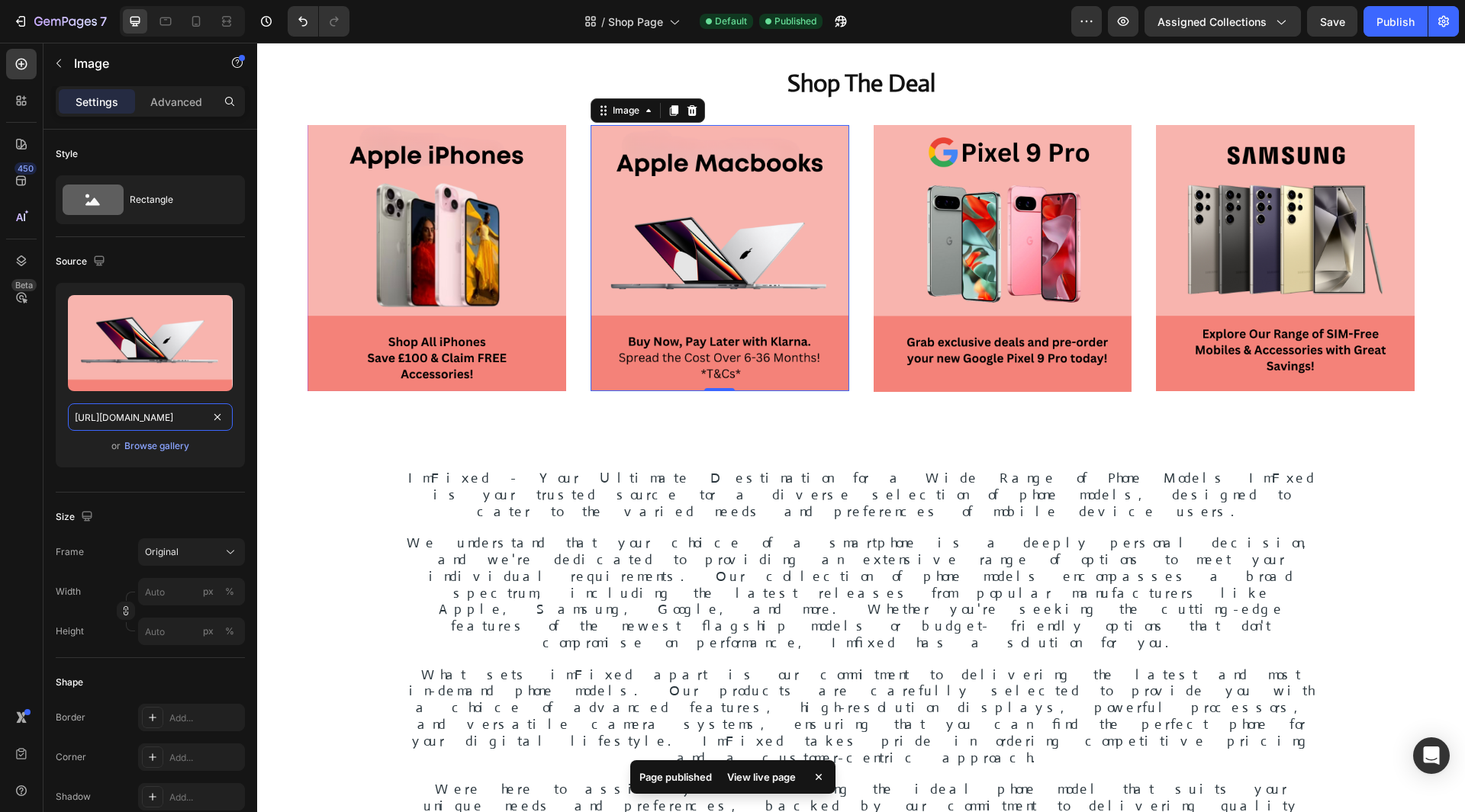
type input "[URL][DOMAIN_NAME]"
click at [34, 379] on div "450 Beta" at bounding box center [21, 376] width 31 height 653
click at [1329, 18] on span "Save" at bounding box center [1332, 21] width 25 height 12
click at [1398, 24] on div "Publish" at bounding box center [1396, 21] width 38 height 16
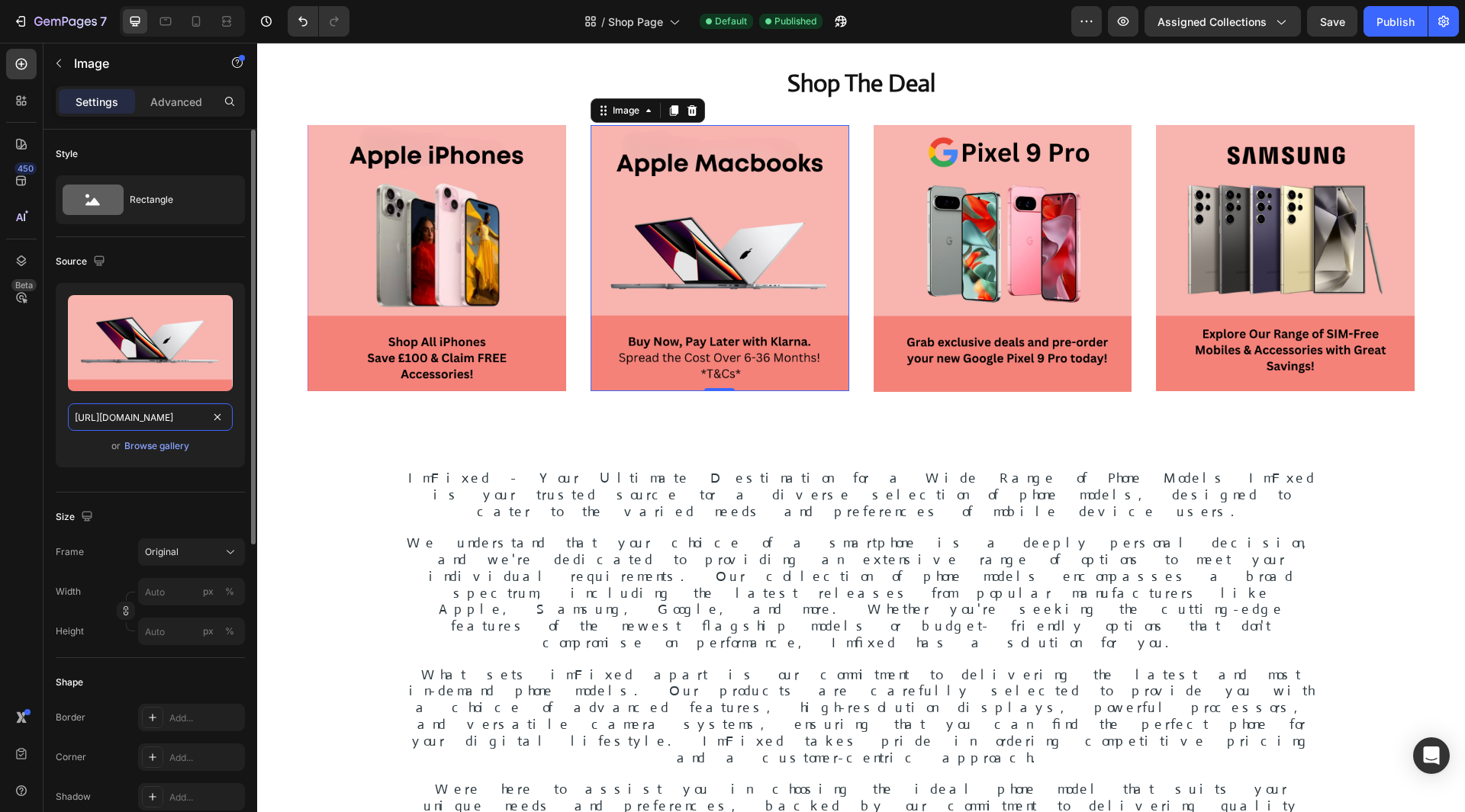
click at [164, 416] on input "[URL][DOMAIN_NAME]" at bounding box center [150, 417] width 164 height 28
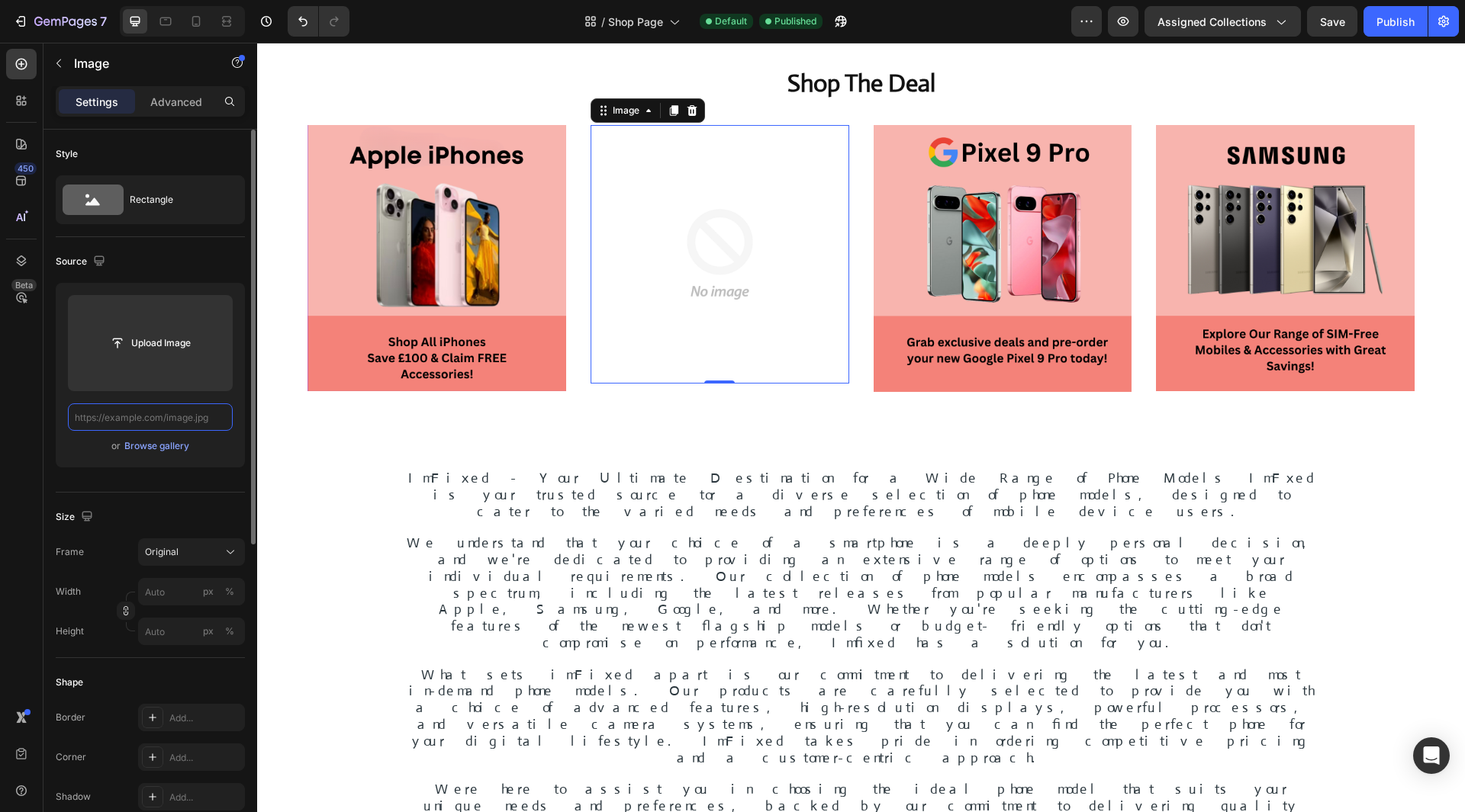
click at [191, 423] on input "text" at bounding box center [150, 417] width 164 height 28
paste input "[URL][DOMAIN_NAME]"
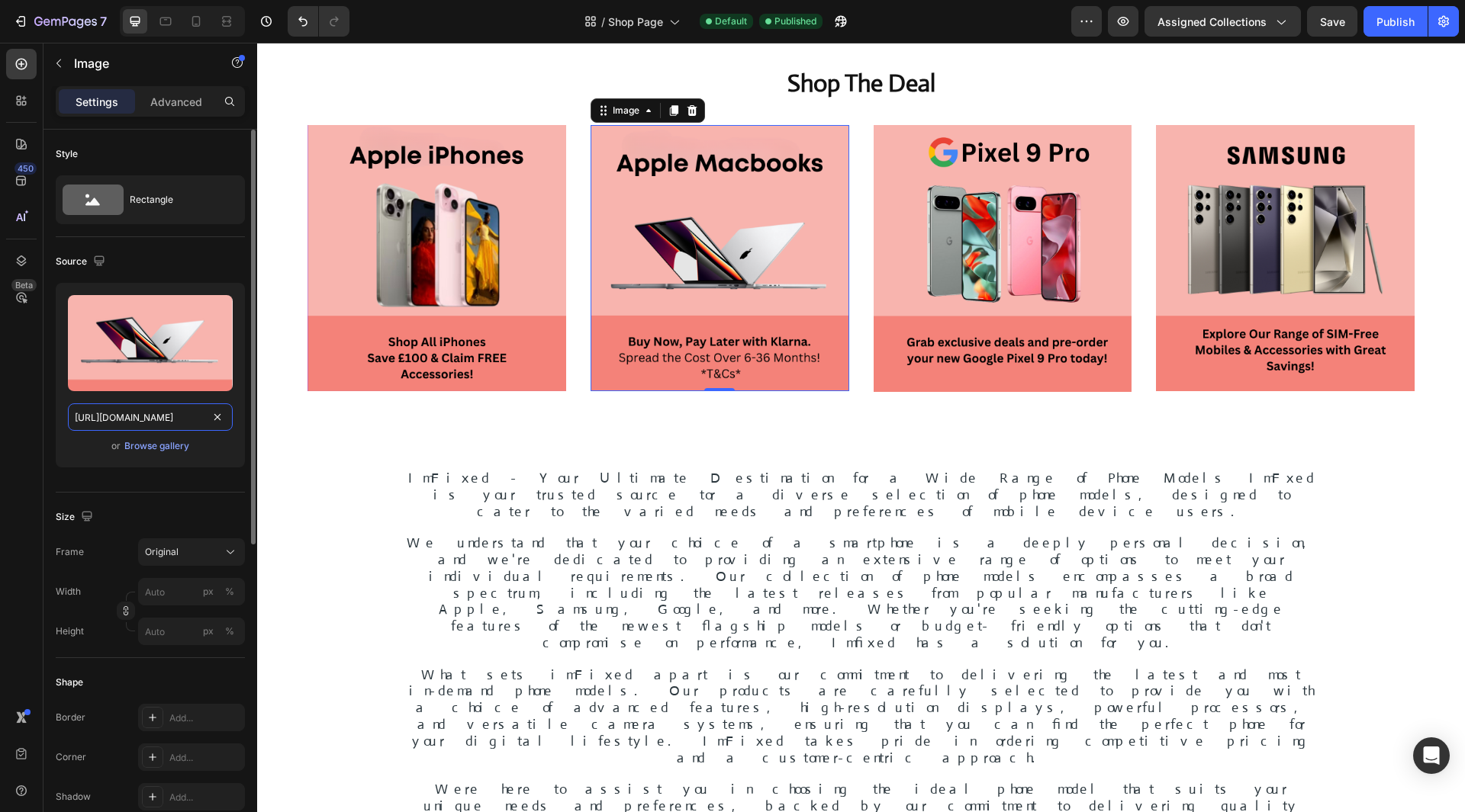
scroll to position [0, 422]
type input "[URL][DOMAIN_NAME]"
click at [6, 361] on div "450 Beta" at bounding box center [21, 427] width 43 height 770
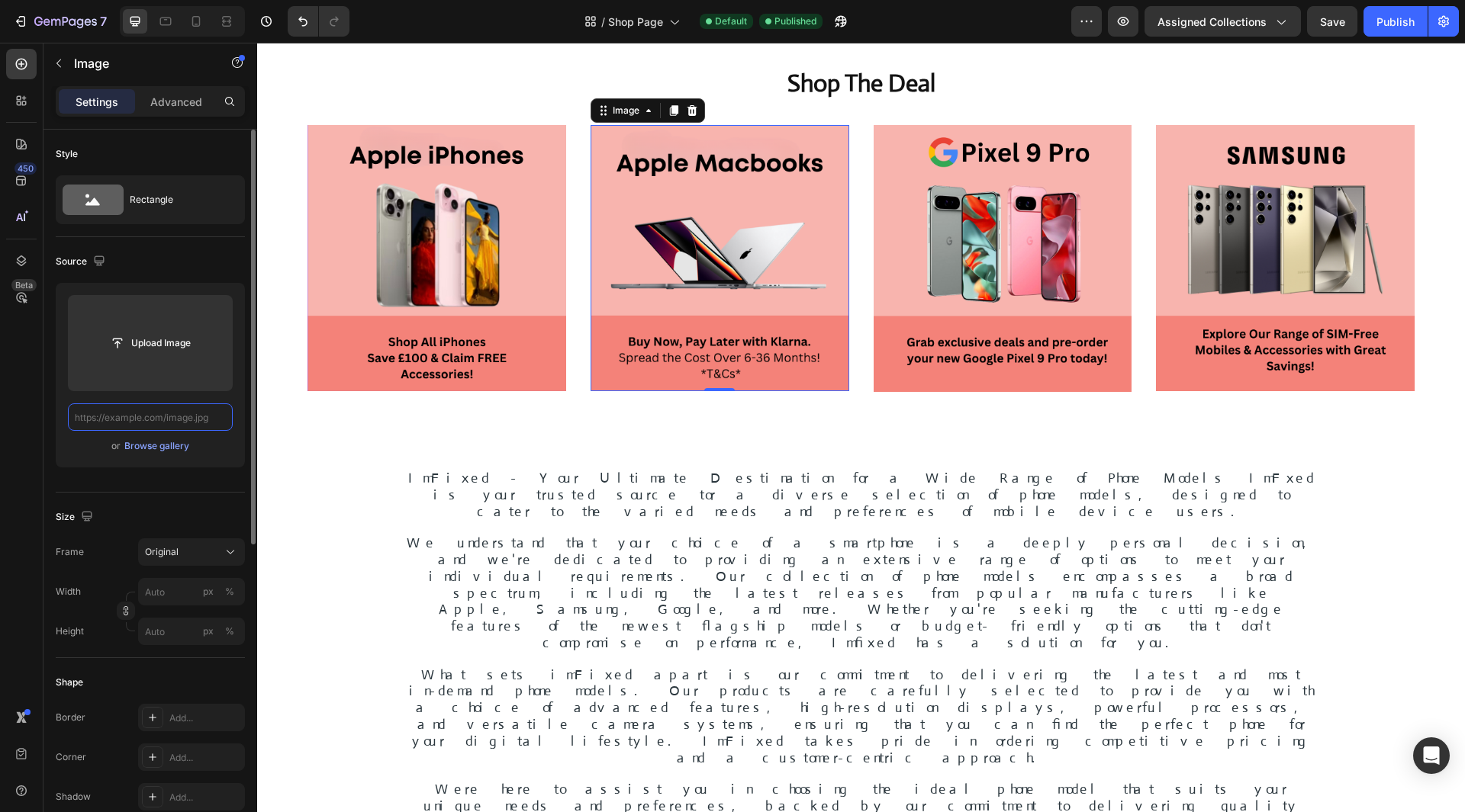
scroll to position [0, 0]
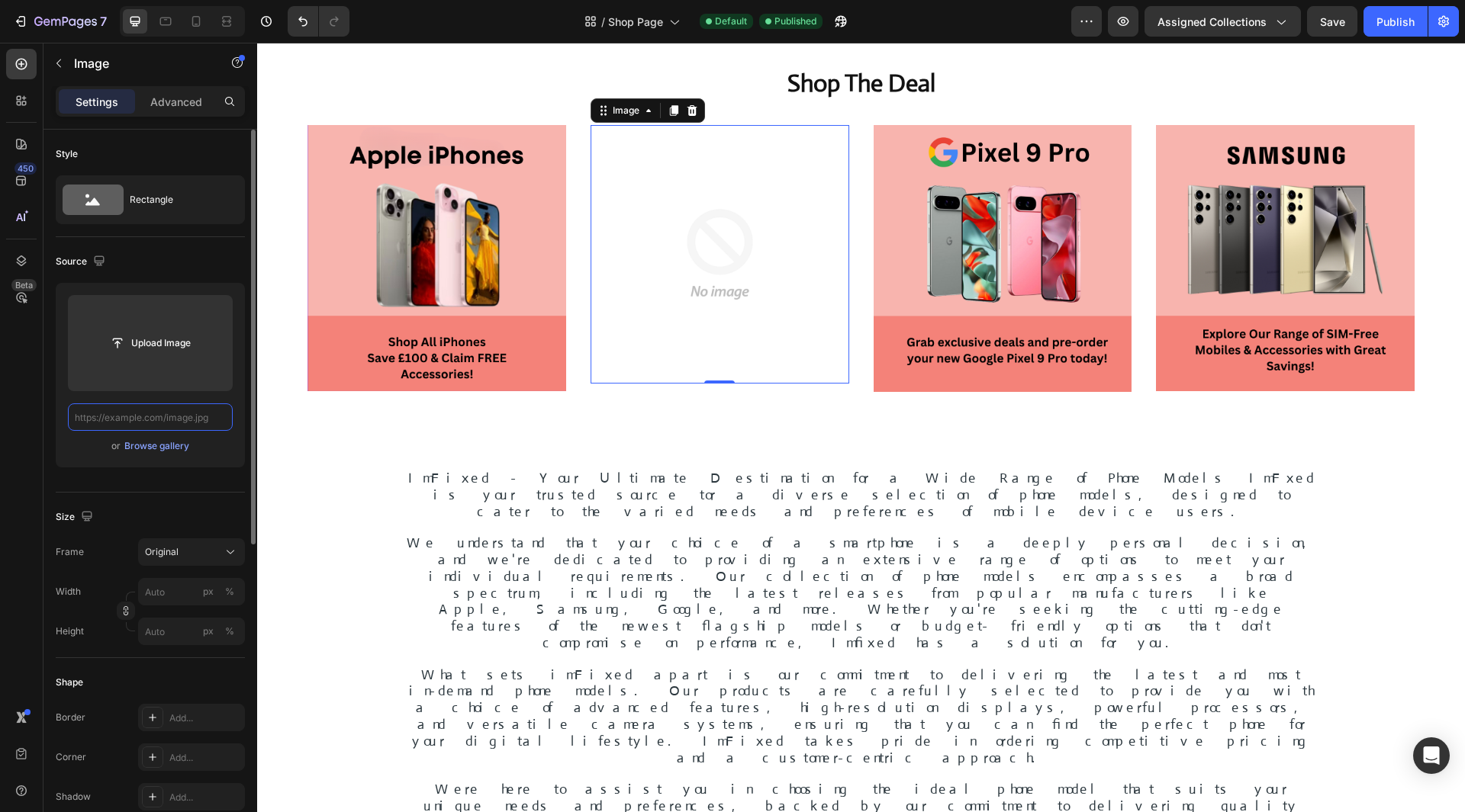
click at [180, 420] on input "text" at bounding box center [150, 417] width 164 height 28
paste input "[URL][DOMAIN_NAME]"
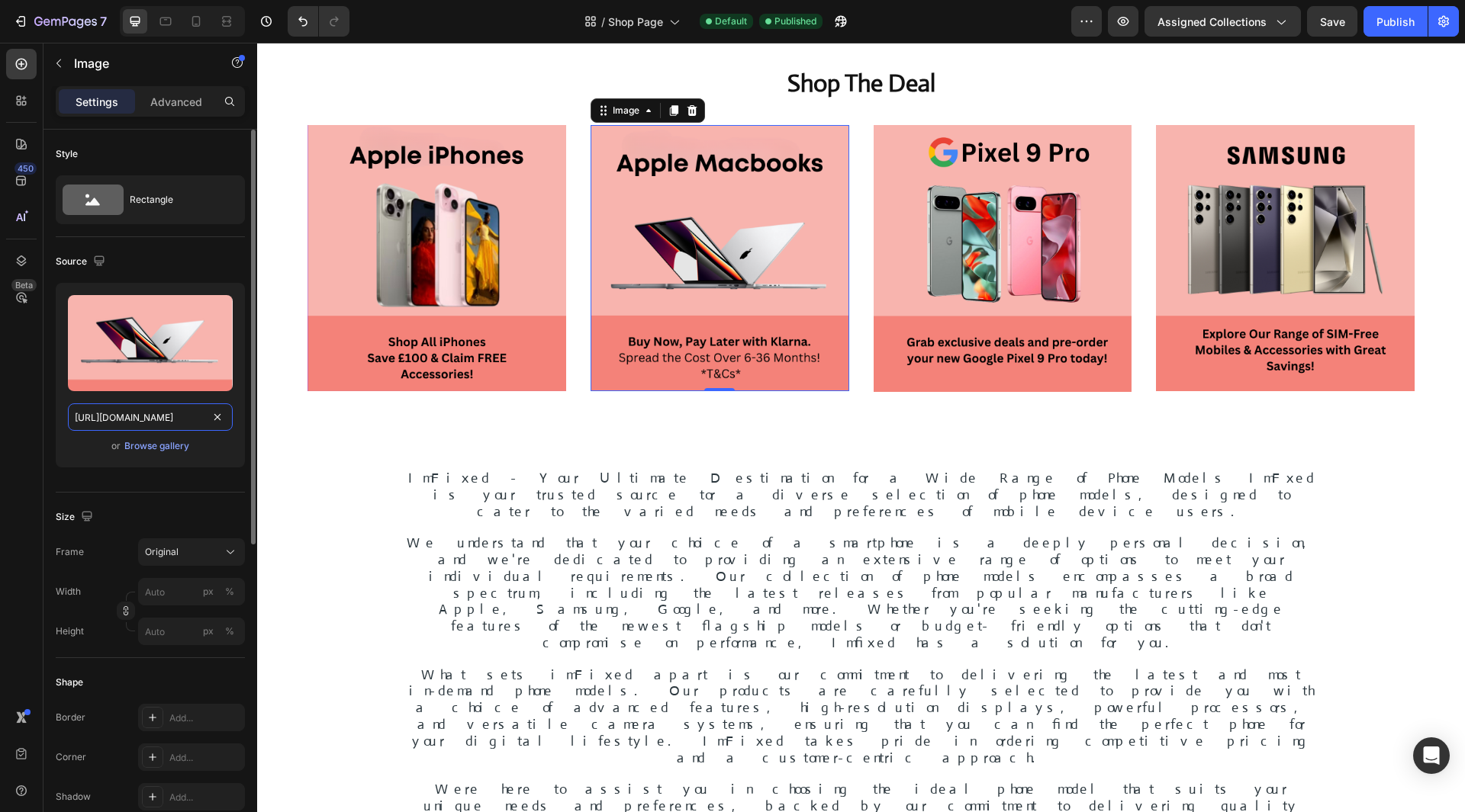
scroll to position [0, 422]
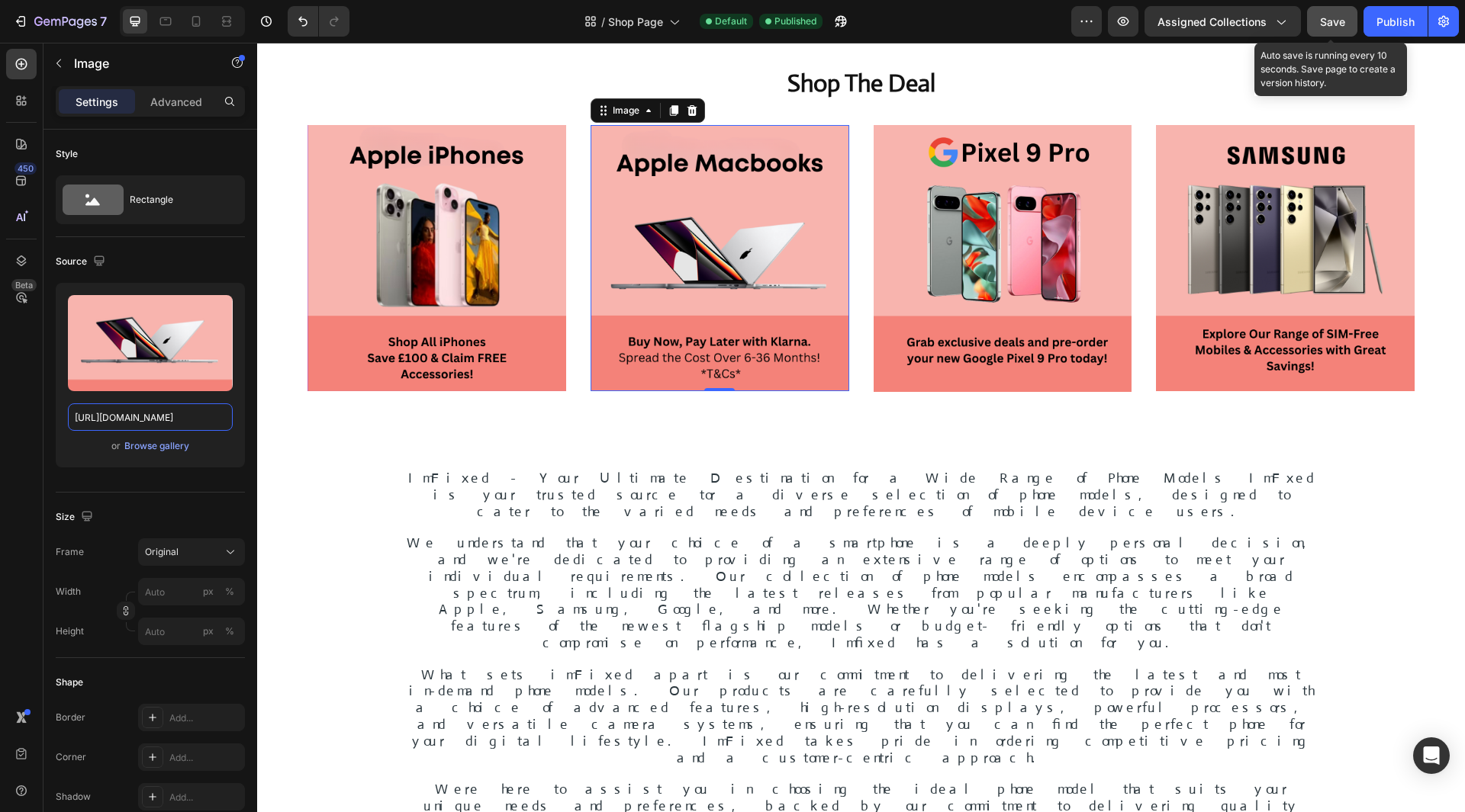
type input "[URL][DOMAIN_NAME]"
click at [1335, 11] on button "Save" at bounding box center [1332, 21] width 50 height 31
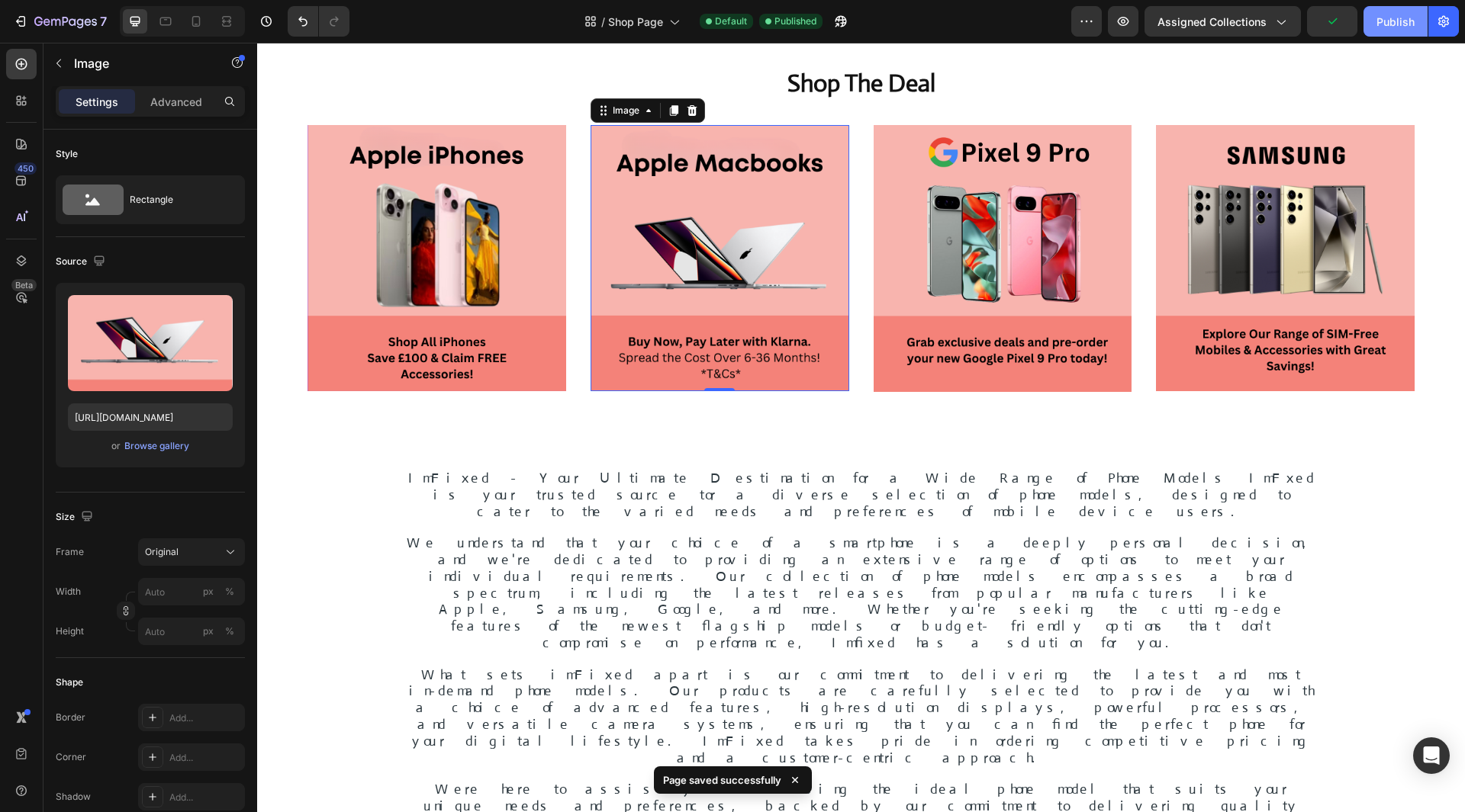
click at [1400, 25] on div "Publish" at bounding box center [1396, 21] width 38 height 16
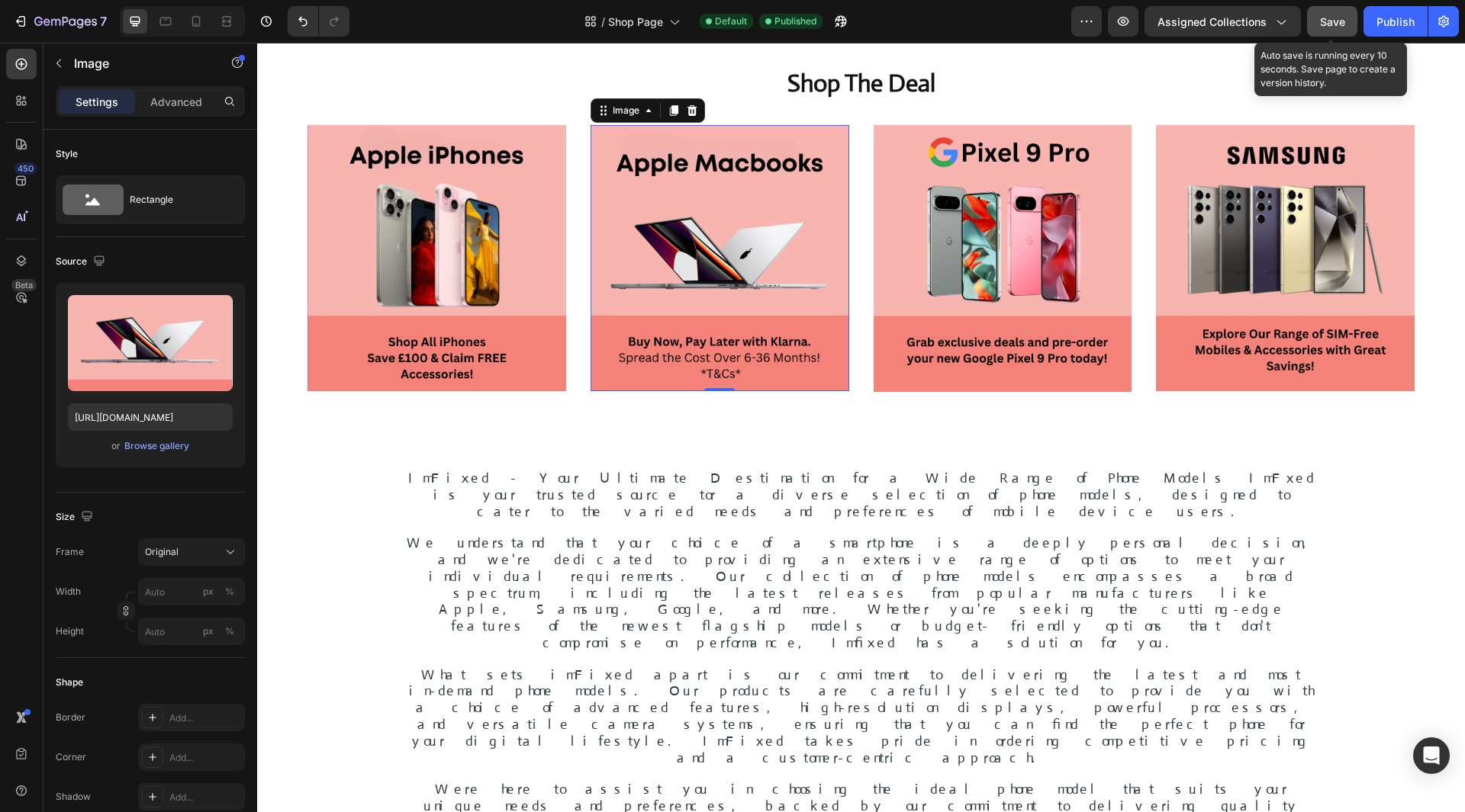
click at [1345, 32] on button "Save" at bounding box center [1332, 21] width 50 height 31
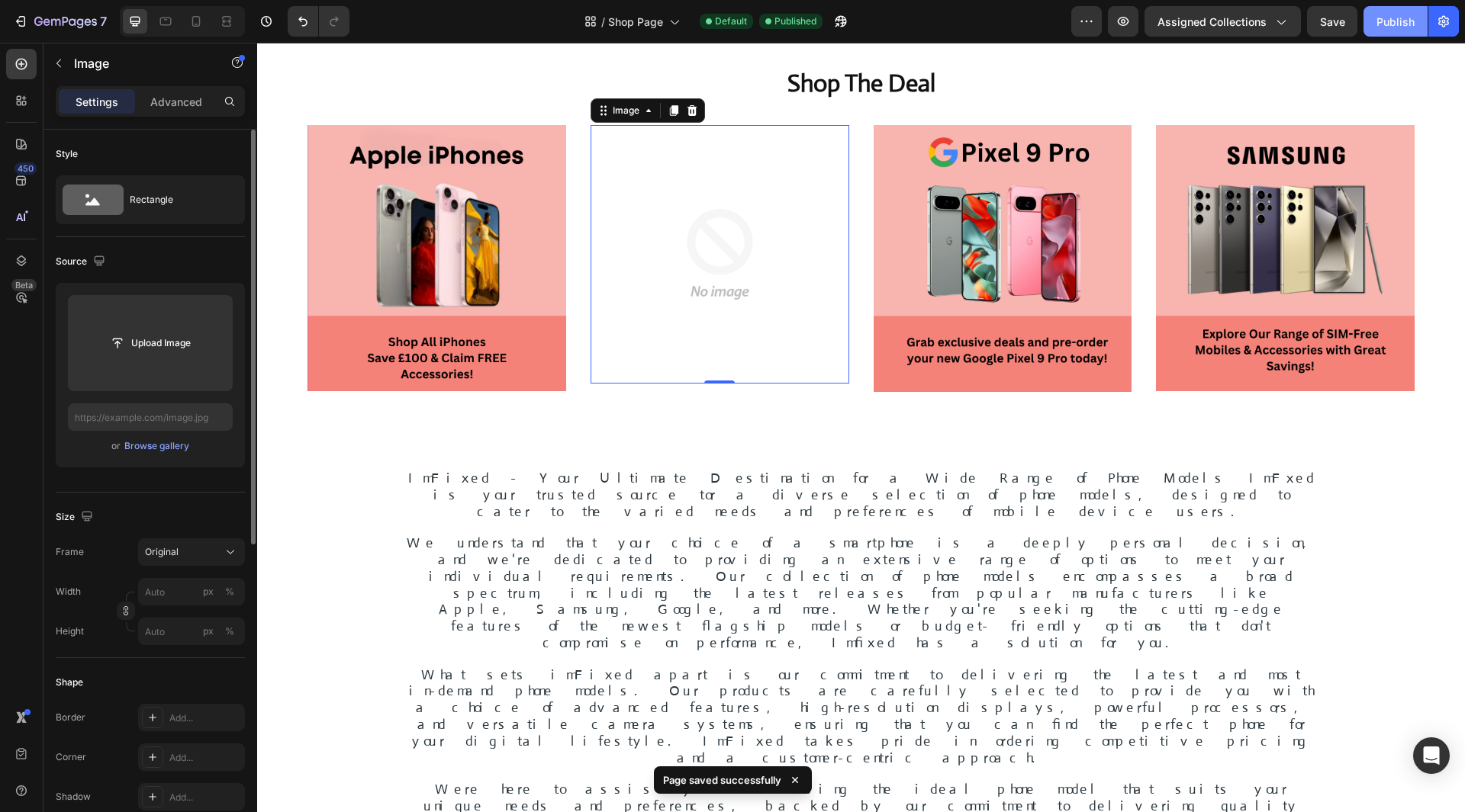
click at [1371, 24] on button "Publish" at bounding box center [1395, 21] width 64 height 31
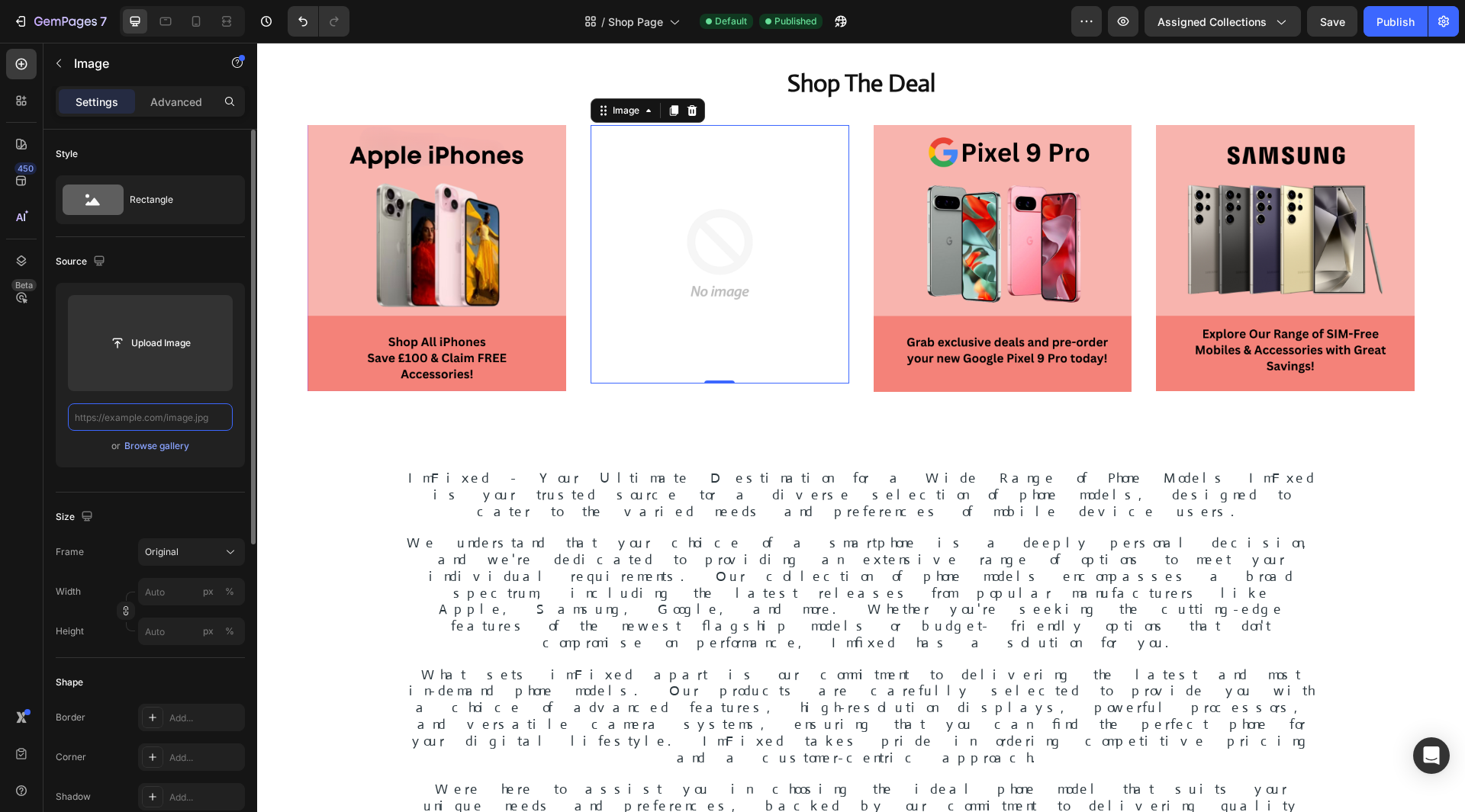
click at [158, 421] on input "text" at bounding box center [150, 417] width 164 height 28
paste input "[URL][DOMAIN_NAME]"
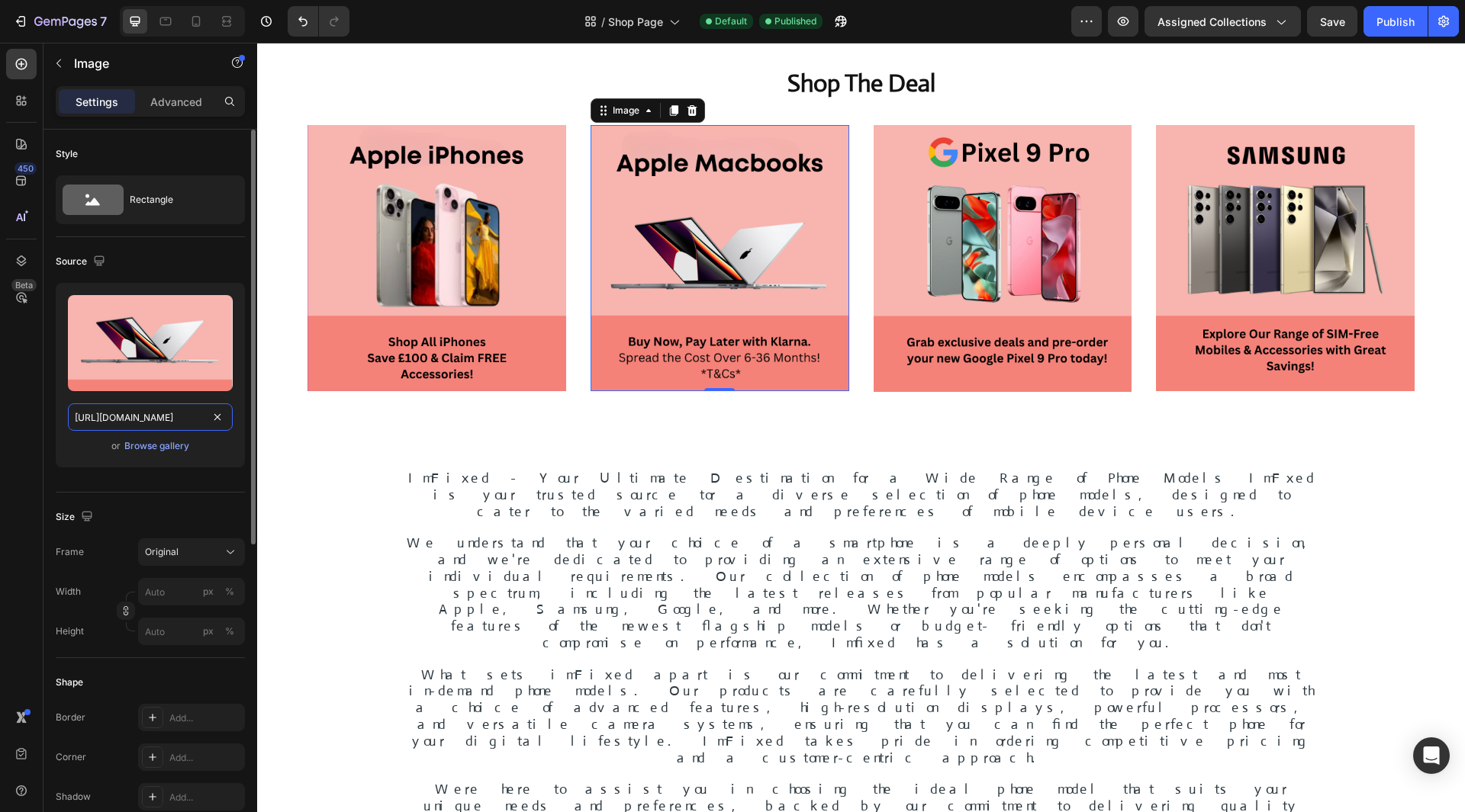
click at [172, 421] on input "[URL][DOMAIN_NAME]" at bounding box center [150, 417] width 164 height 28
paste input "?v=1756378504"
click at [152, 414] on input "[URL][DOMAIN_NAME]?" at bounding box center [150, 417] width 164 height 28
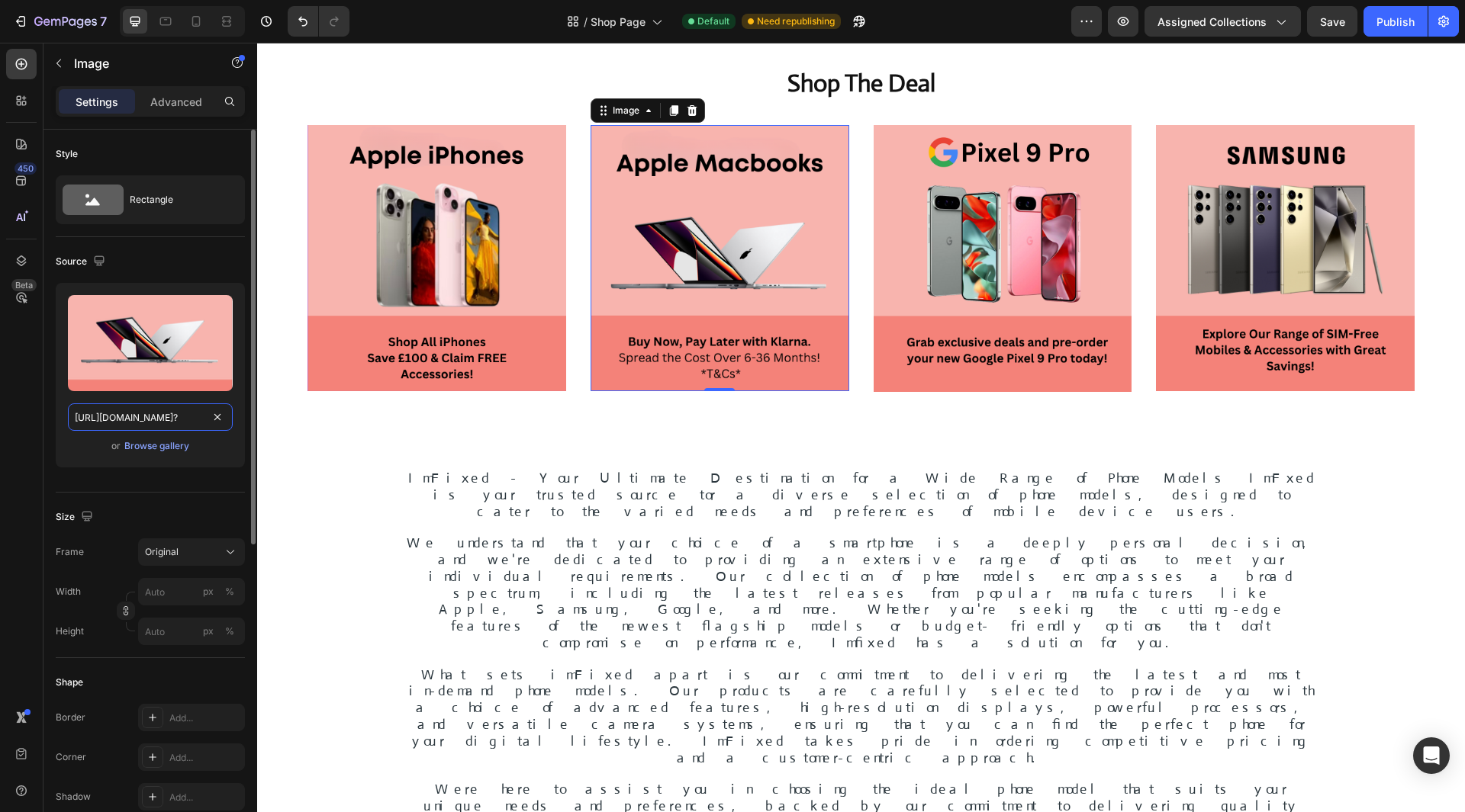
click at [152, 414] on input "[URL][DOMAIN_NAME]?" at bounding box center [150, 417] width 164 height 28
paste input "v=1756378504"
type input "[URL][DOMAIN_NAME]"
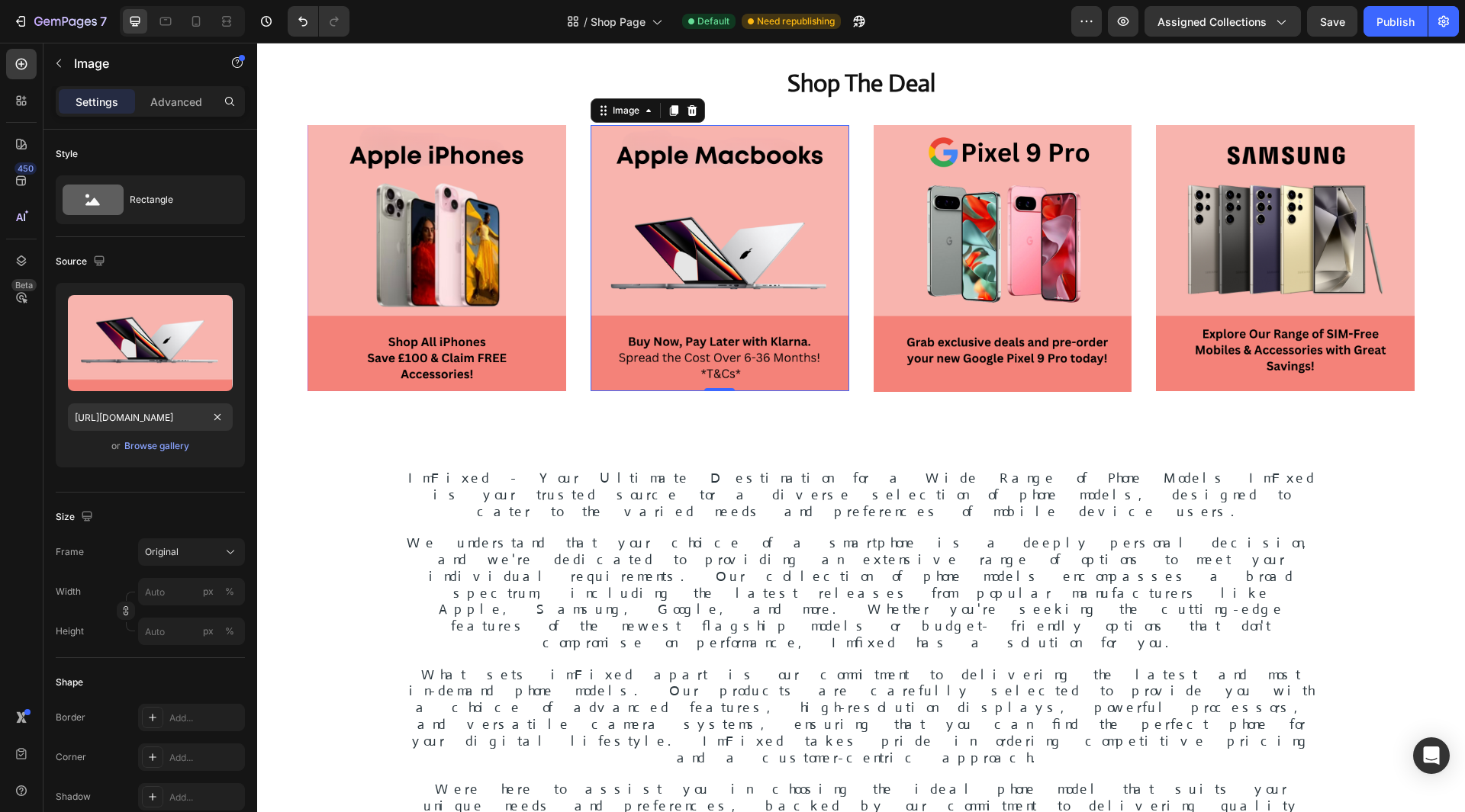
click at [1341, 13] on div "Save" at bounding box center [1332, 21] width 25 height 16
click at [1403, 27] on div "Publish" at bounding box center [1396, 21] width 38 height 16
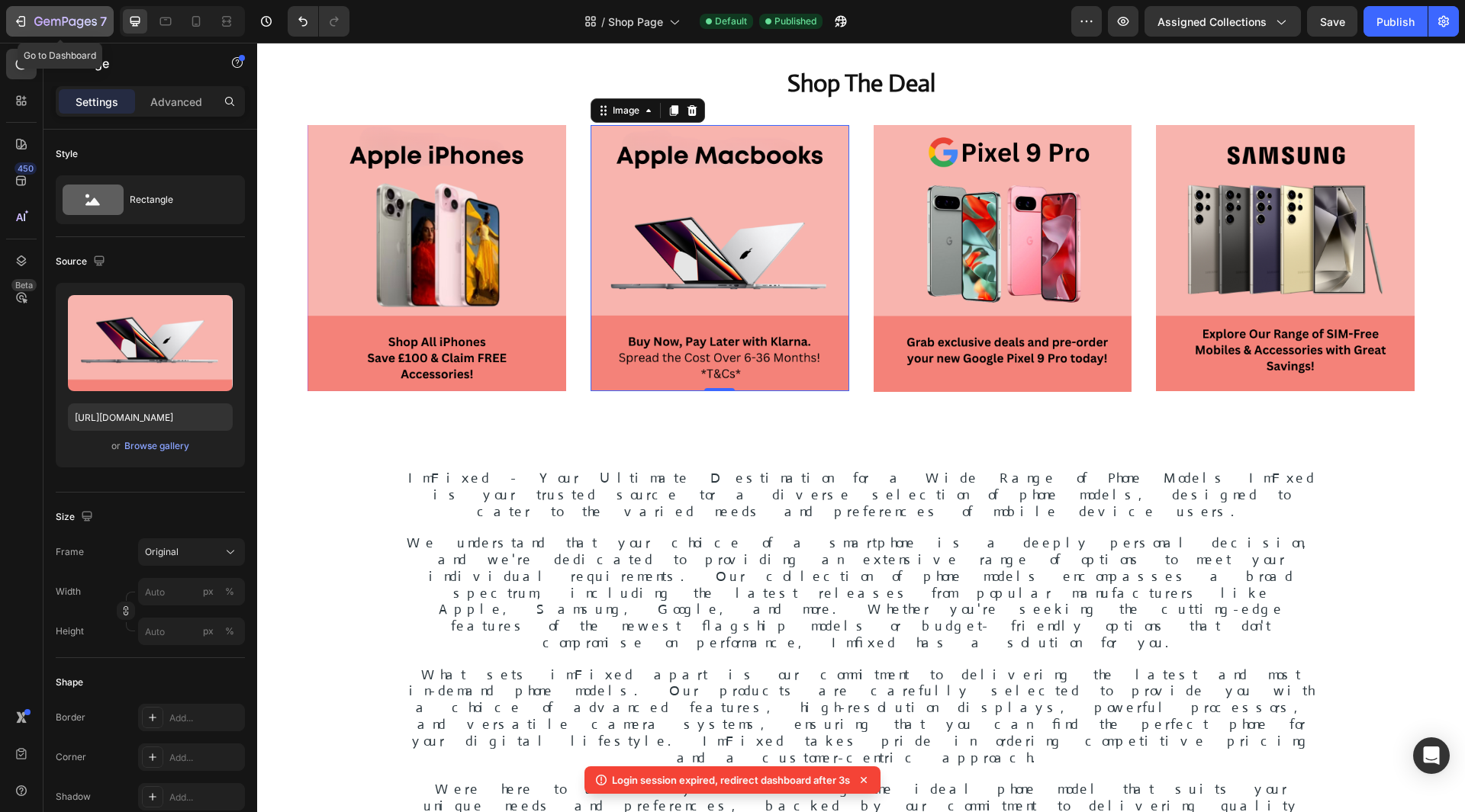
click at [28, 19] on div "7" at bounding box center [60, 21] width 94 height 18
